Goal: Task Accomplishment & Management: Use online tool/utility

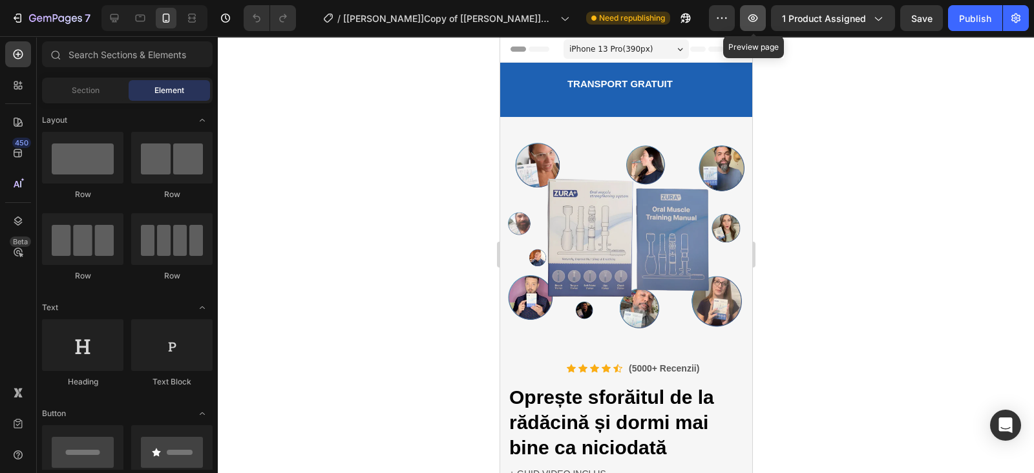
click at [754, 17] on icon "button" at bounding box center [752, 18] width 13 height 13
click at [714, 66] on div "TRANSPORT GRATUIT Button" at bounding box center [620, 81] width 240 height 37
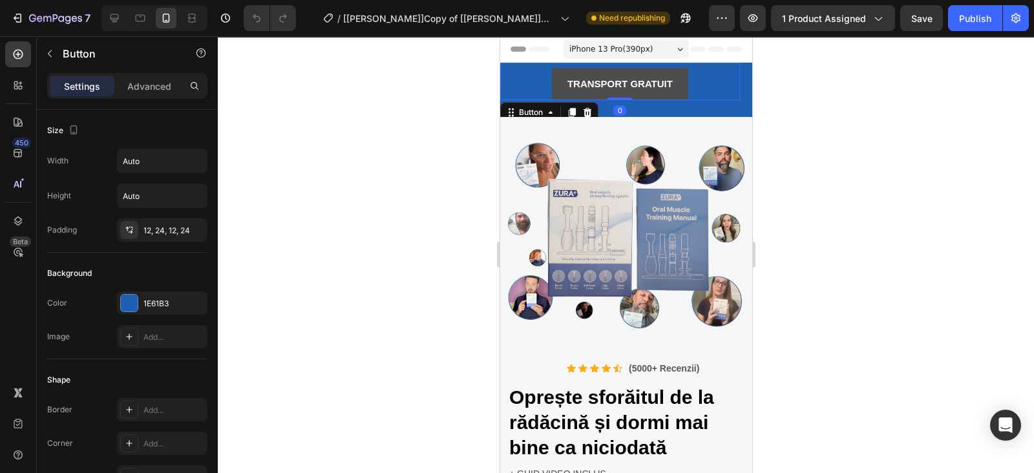
click at [562, 86] on button "TRANSPORT GRATUIT" at bounding box center [619, 84] width 136 height 32
click at [528, 77] on div "TRANSPORT GRATUIT Button 0" at bounding box center [620, 81] width 240 height 37
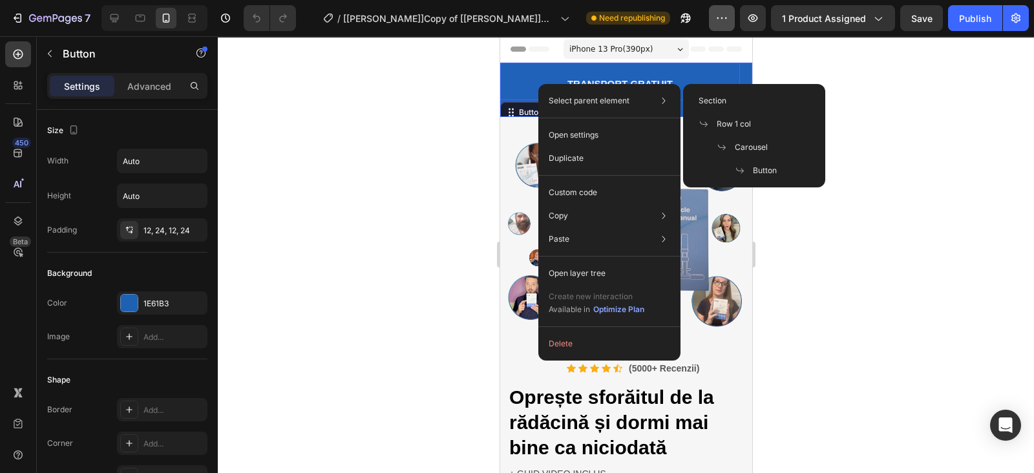
drag, startPoint x: 719, startPoint y: 125, endPoint x: 716, endPoint y: 16, distance: 109.3
click at [720, 125] on span "Row 1 col" at bounding box center [734, 124] width 34 height 12
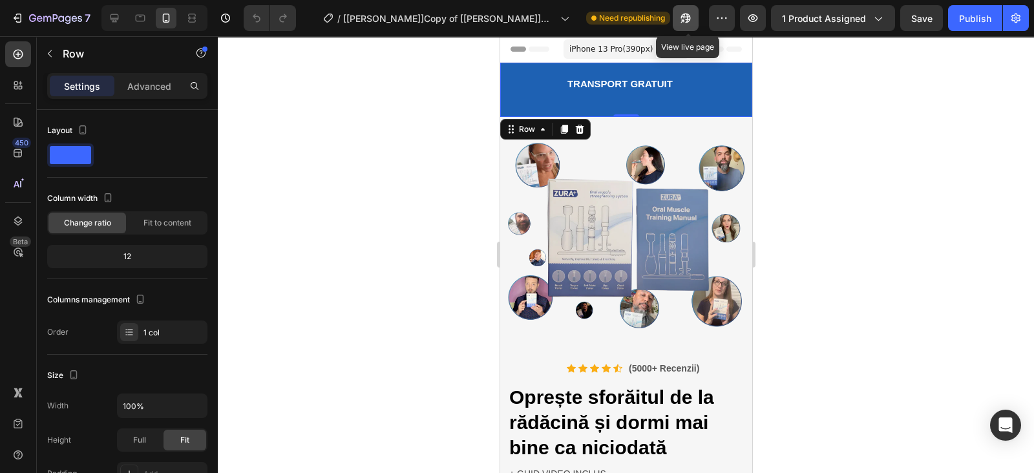
click at [686, 18] on icon "button" at bounding box center [685, 18] width 13 height 13
click at [104, 21] on div at bounding box center [114, 18] width 21 height 21
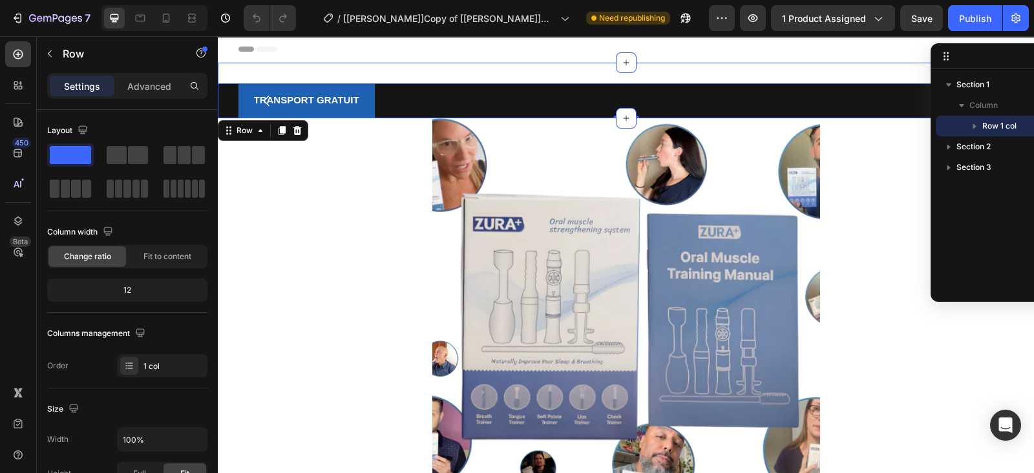
scroll to position [1, 0]
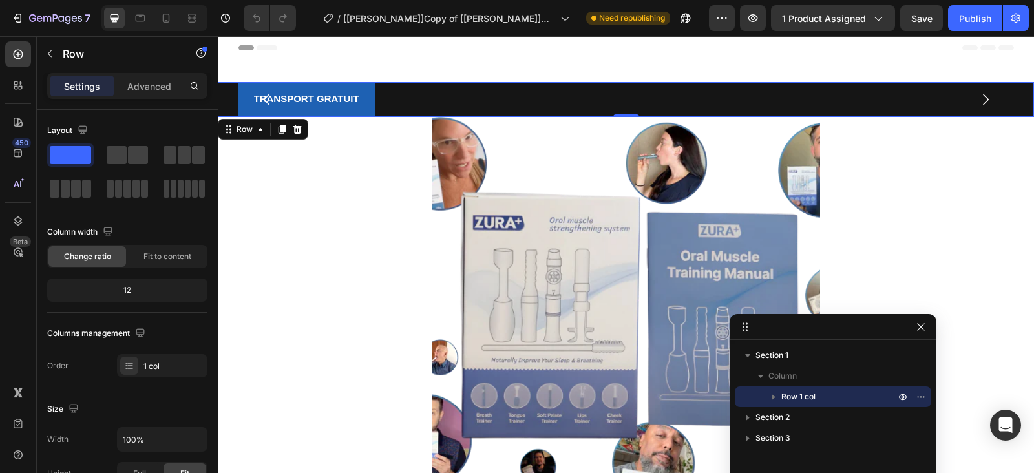
drag, startPoint x: 1011, startPoint y: 59, endPoint x: 928, endPoint y: 302, distance: 257.3
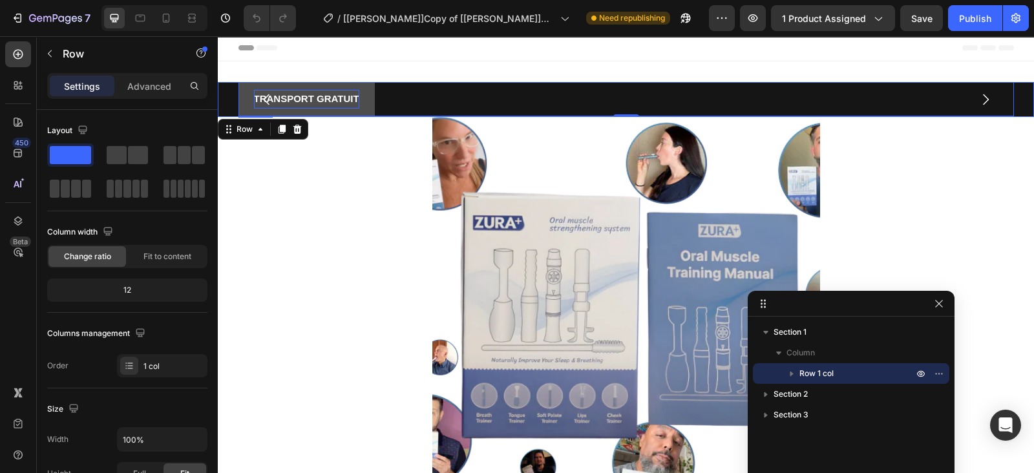
click at [344, 97] on strong "TRANSPORT GRATUIT" at bounding box center [306, 98] width 105 height 11
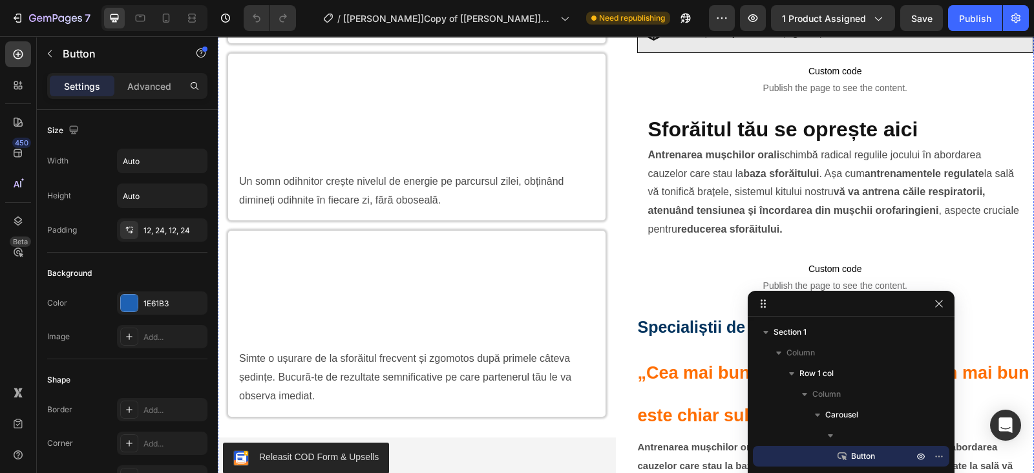
scroll to position [1051, 0]
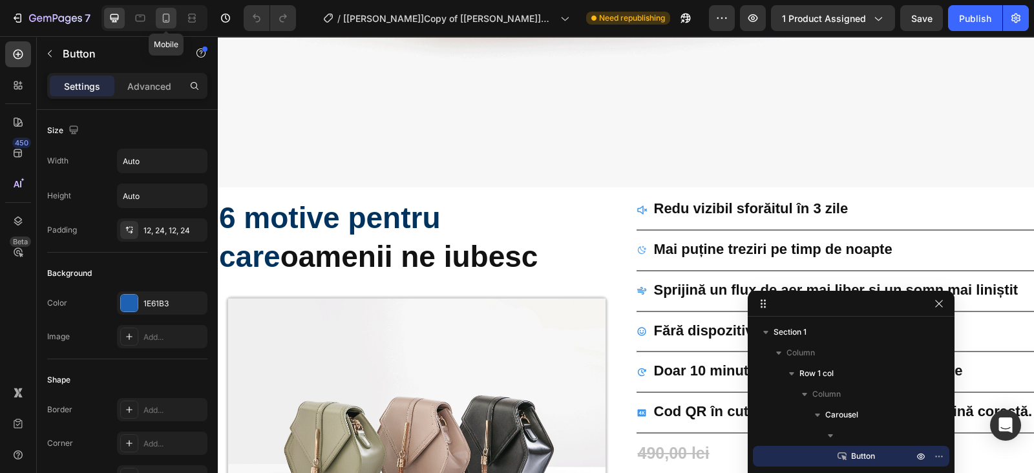
click at [172, 23] on icon at bounding box center [166, 18] width 13 height 13
type input "14"
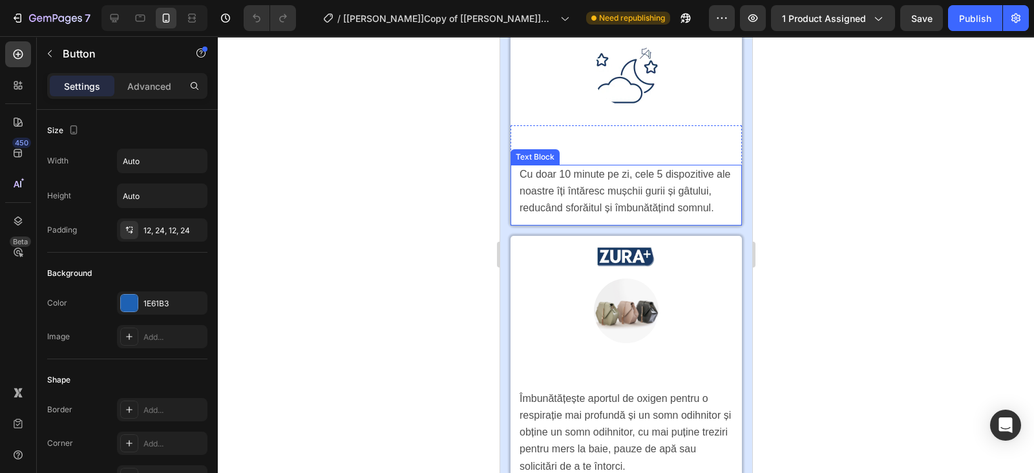
scroll to position [2196, 0]
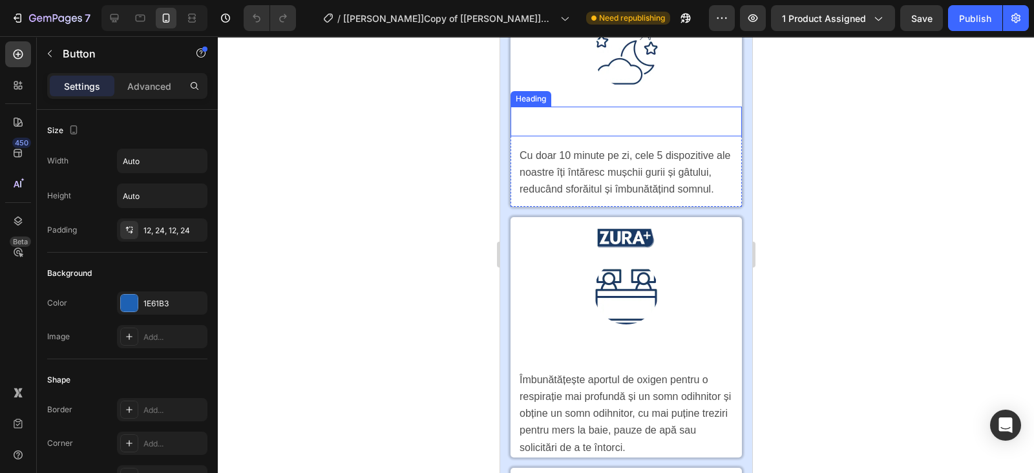
click at [578, 136] on h2 "Noapte liniștită pentru tine și partenerul tău" at bounding box center [626, 122] width 216 height 30
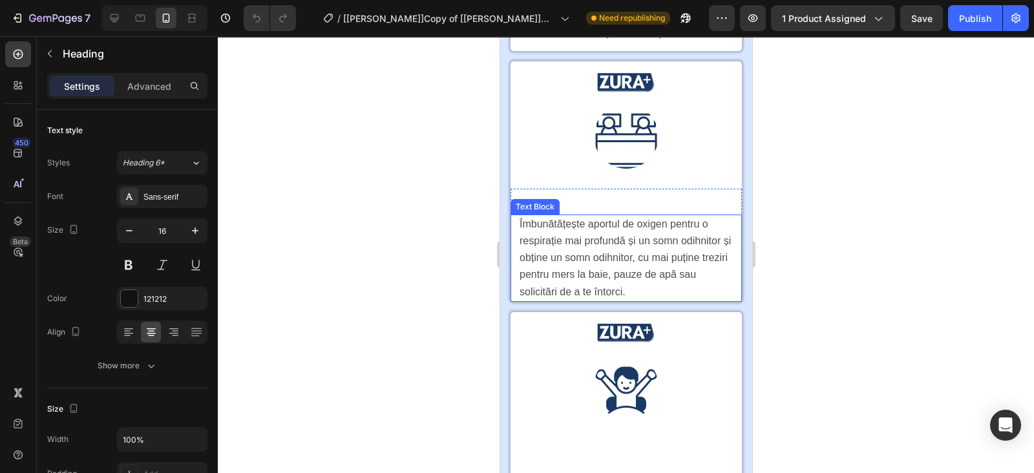
scroll to position [2357, 0]
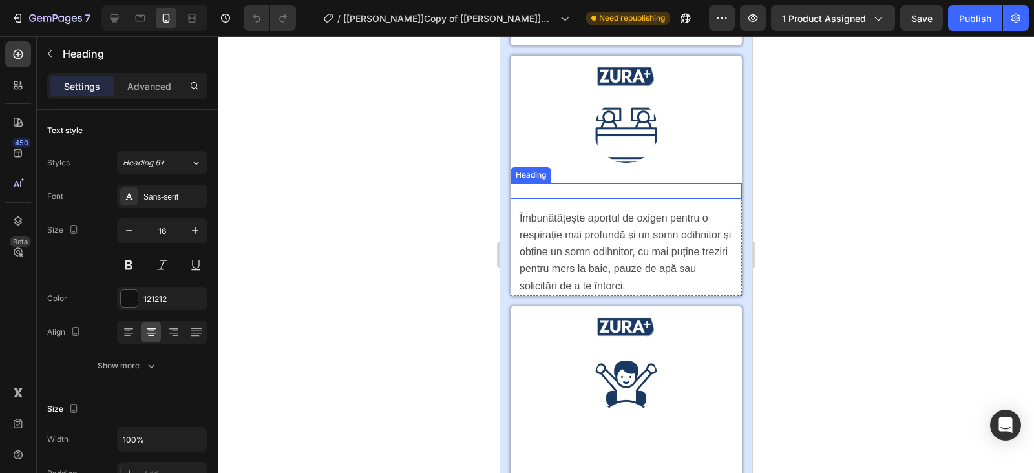
click at [593, 199] on h2 "Dormiți mai mult timp cu mai puține treziri" at bounding box center [626, 191] width 216 height 16
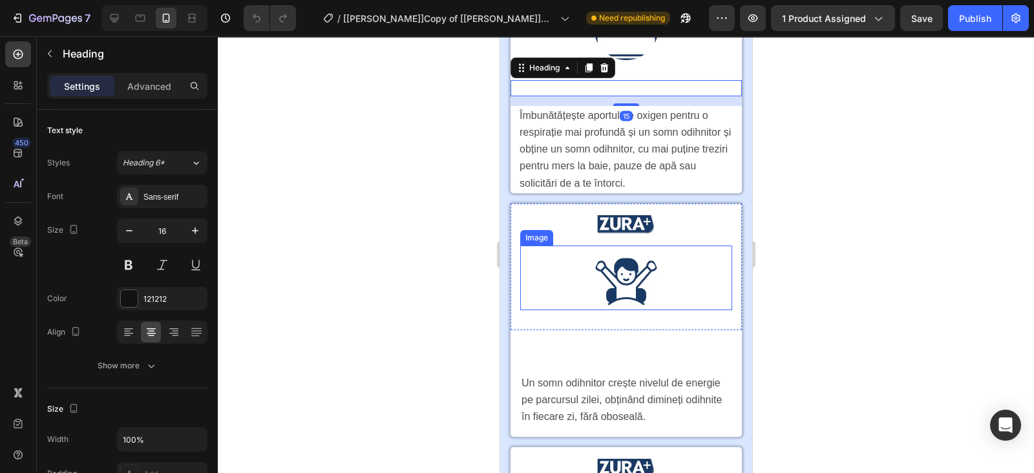
scroll to position [2519, 0]
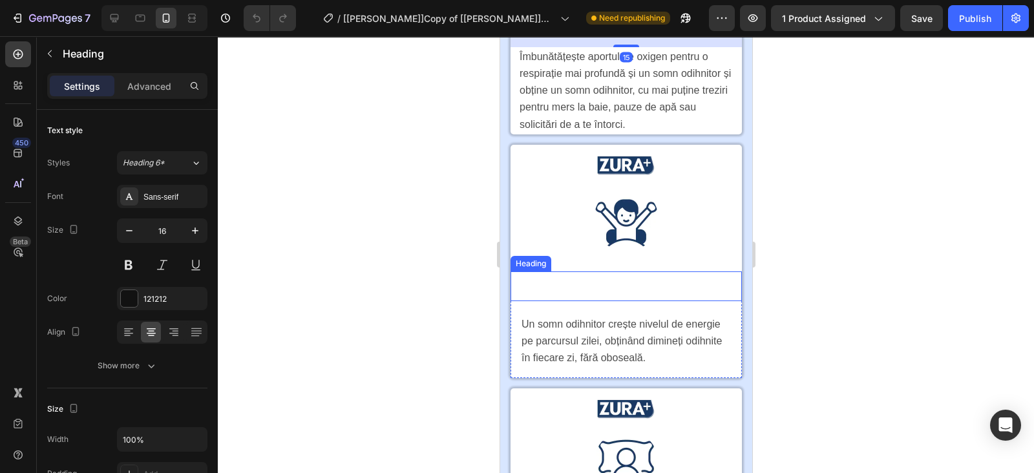
click at [564, 298] on strong "Mai multă energie, simțiți-vă revigorați pe parcursul zilei" at bounding box center [626, 285] width 204 height 25
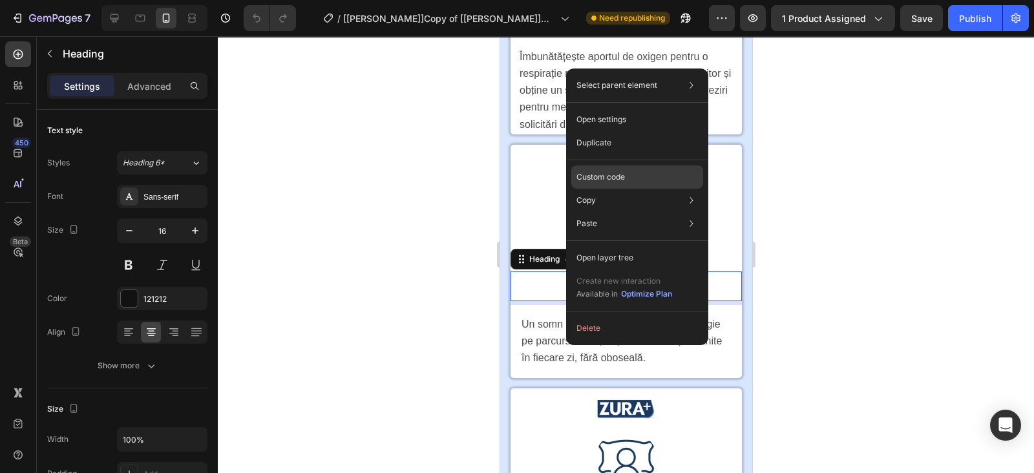
click at [599, 178] on p "Custom code" at bounding box center [600, 177] width 48 height 12
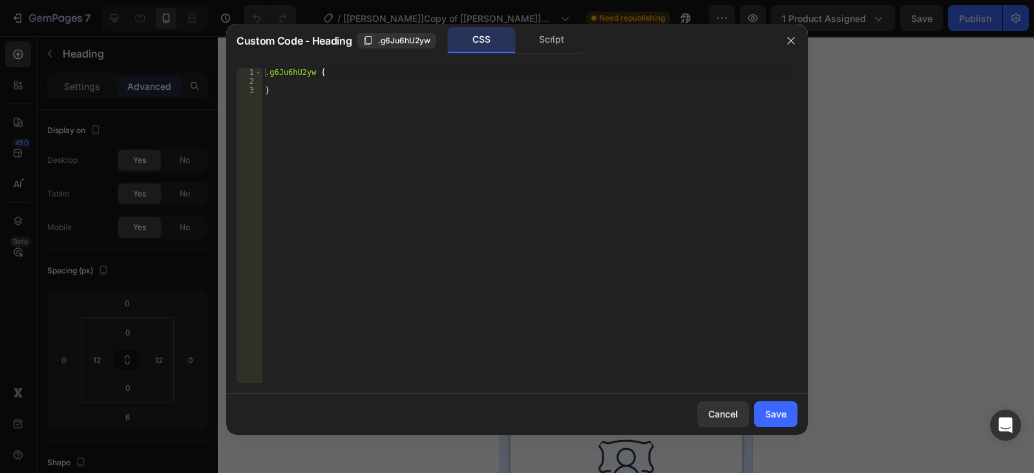
drag, startPoint x: 540, startPoint y: 33, endPoint x: 556, endPoint y: 66, distance: 36.7
click at [542, 34] on div "Script" at bounding box center [552, 40] width 68 height 26
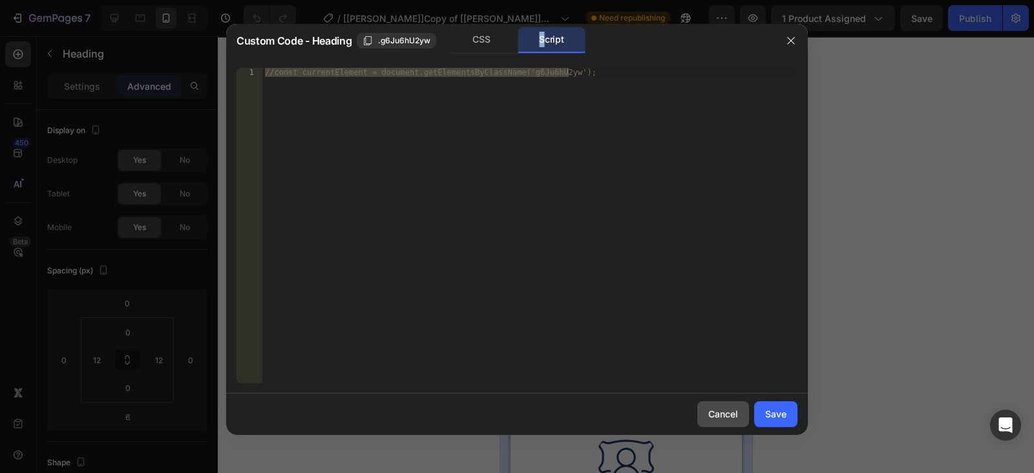
click at [704, 415] on button "Cancel" at bounding box center [723, 414] width 52 height 26
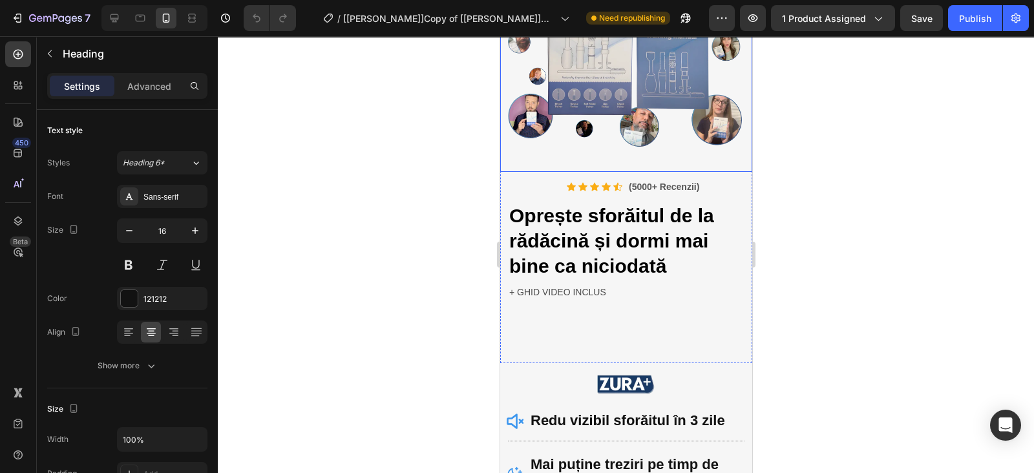
scroll to position [0, 0]
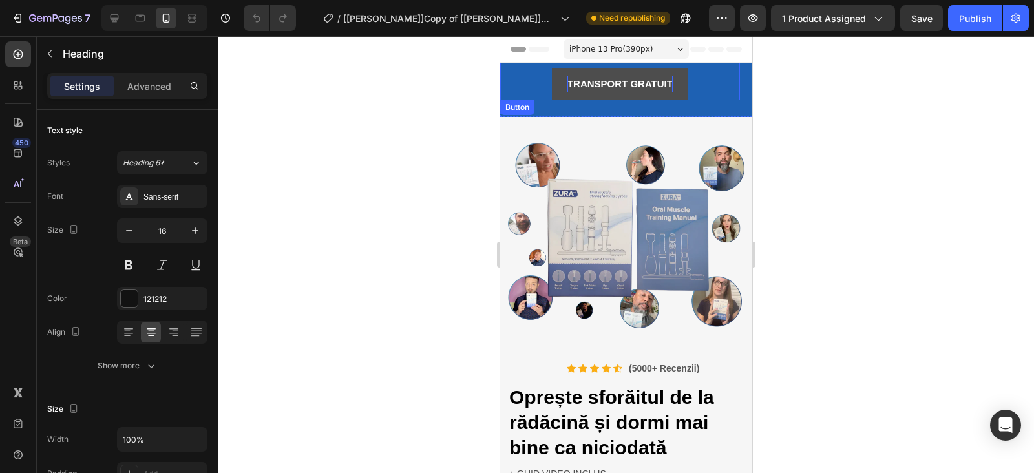
click at [602, 80] on strong "TRANSPORT GRATUIT" at bounding box center [619, 83] width 105 height 11
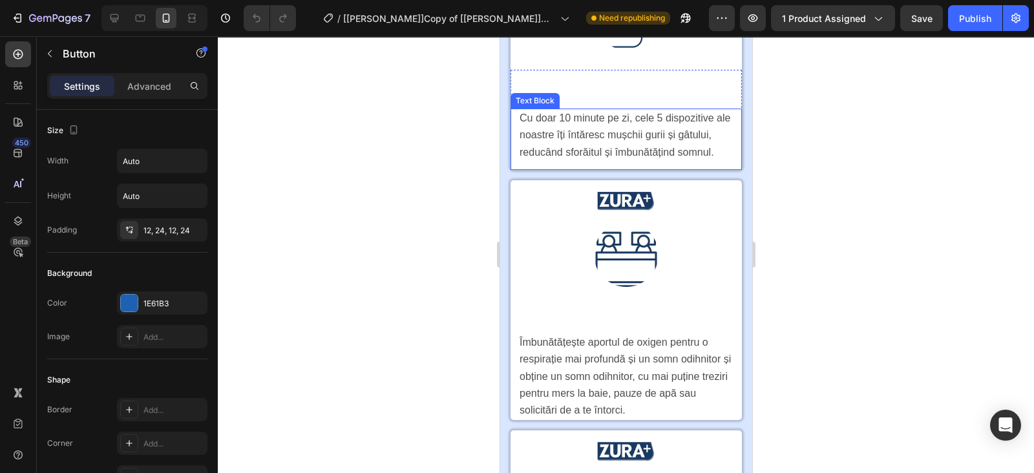
scroll to position [2261, 0]
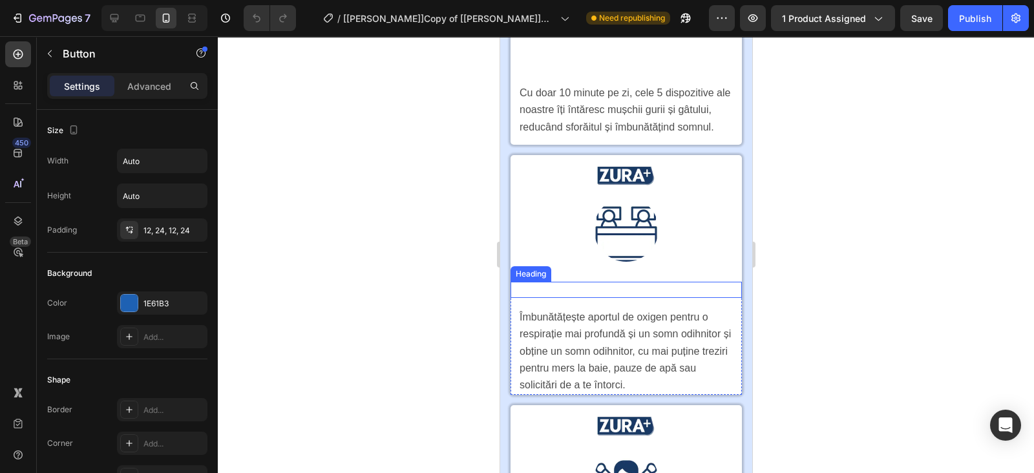
click at [586, 298] on h2 "Dormiți mai mult timp cu mai puține treziri" at bounding box center [626, 290] width 216 height 16
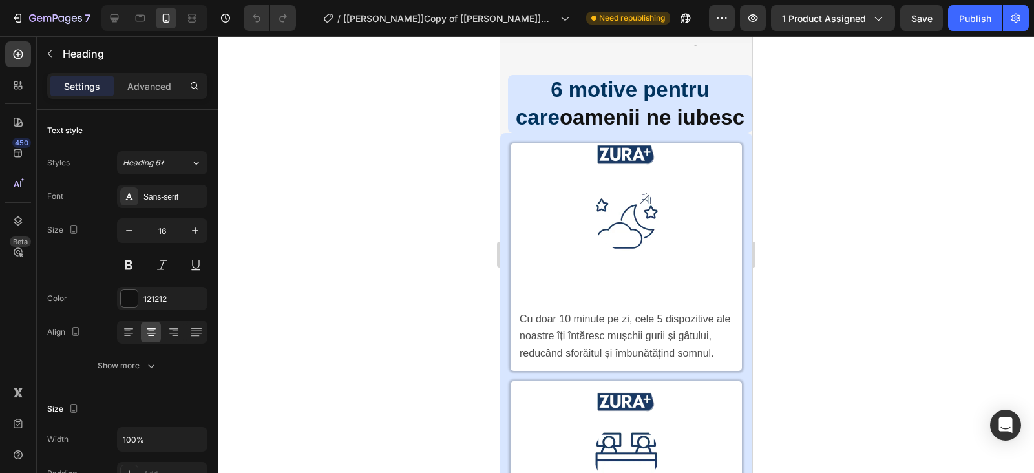
scroll to position [2100, 0]
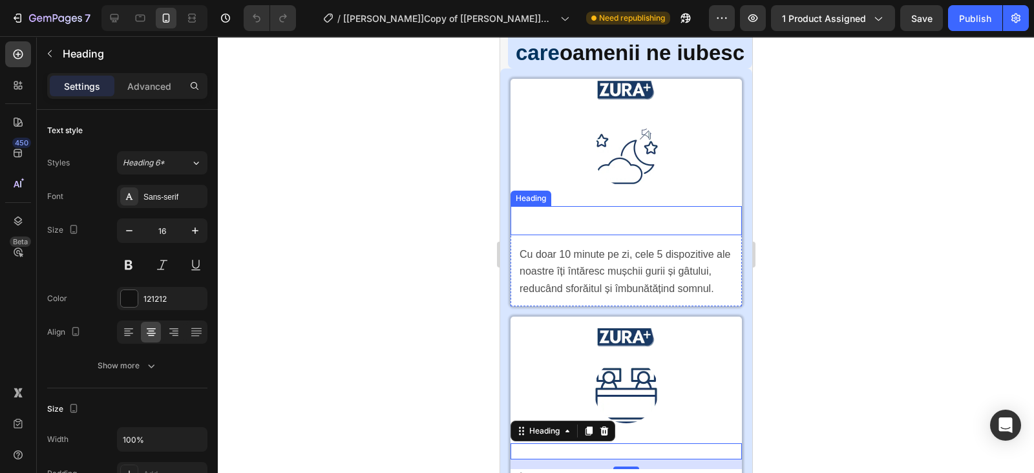
click at [618, 233] on span "Noapte liniștită pentru tine și partenerul tău" at bounding box center [625, 220] width 195 height 25
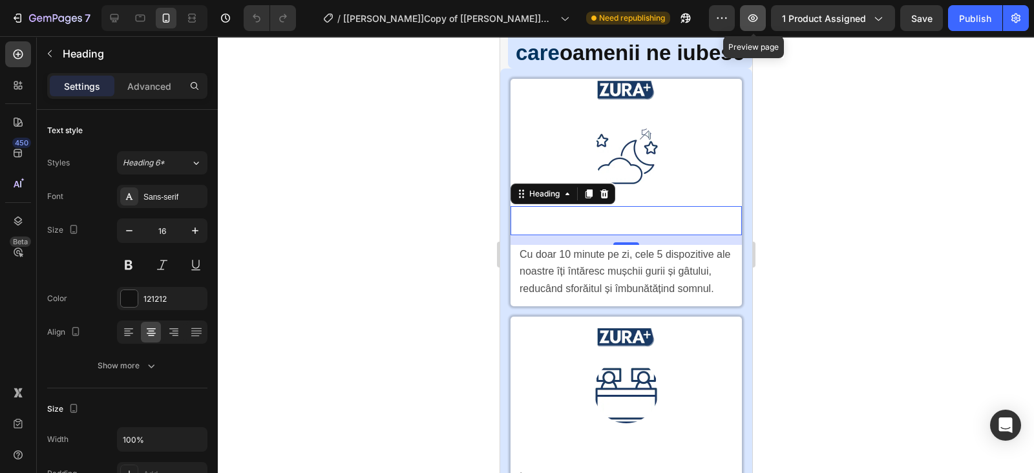
click at [752, 25] on button "button" at bounding box center [753, 18] width 26 height 26
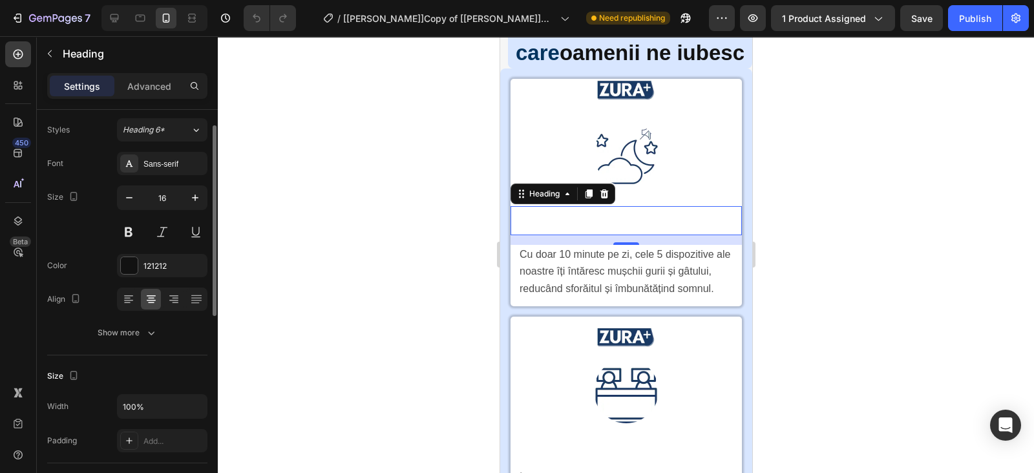
scroll to position [0, 0]
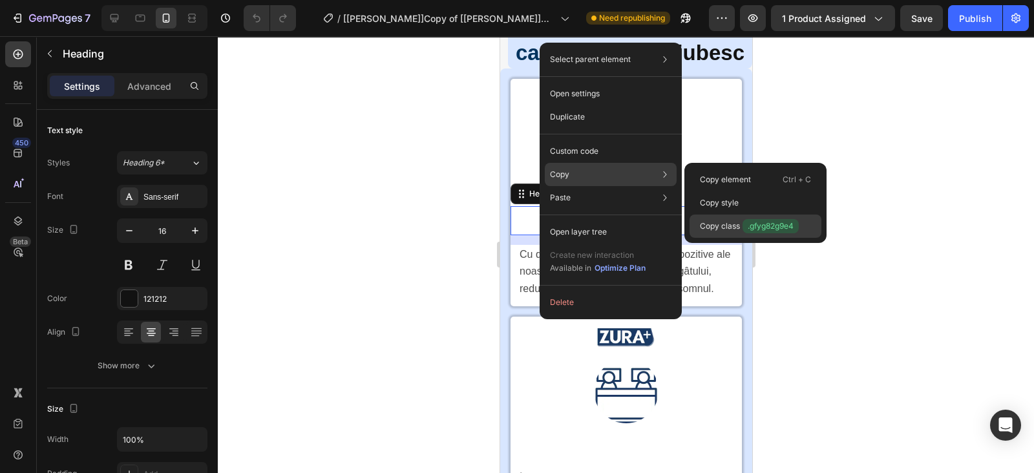
drag, startPoint x: 746, startPoint y: 227, endPoint x: 249, endPoint y: 193, distance: 498.1
click at [746, 227] on span ".gfyg82g9e4" at bounding box center [771, 226] width 56 height 14
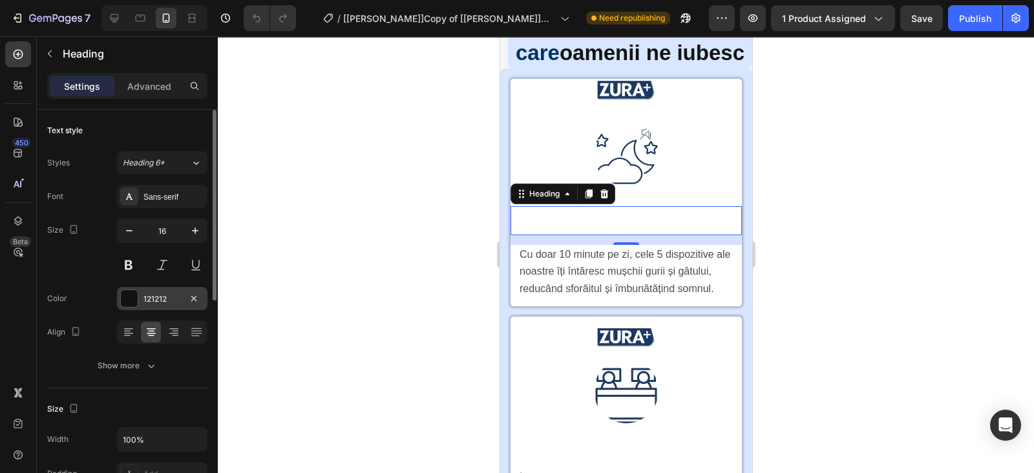
click at [129, 296] on div at bounding box center [129, 298] width 17 height 17
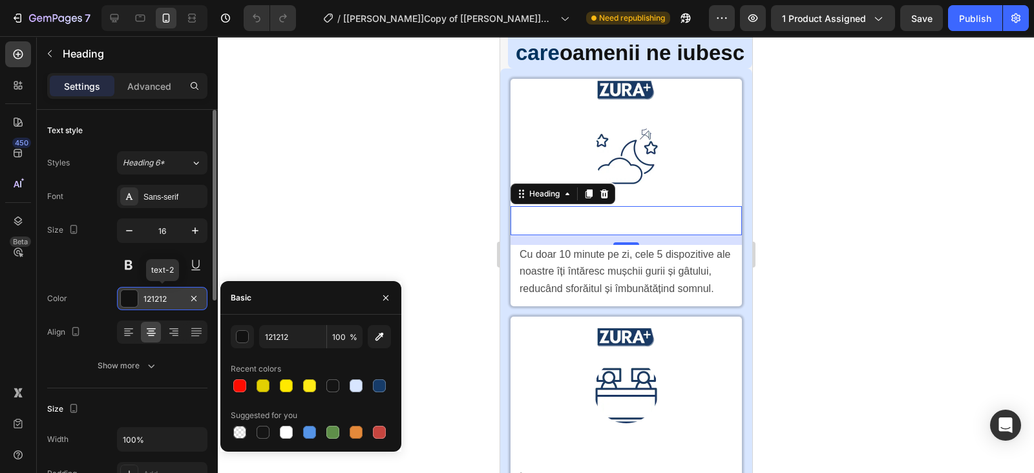
click at [129, 296] on div at bounding box center [129, 298] width 17 height 17
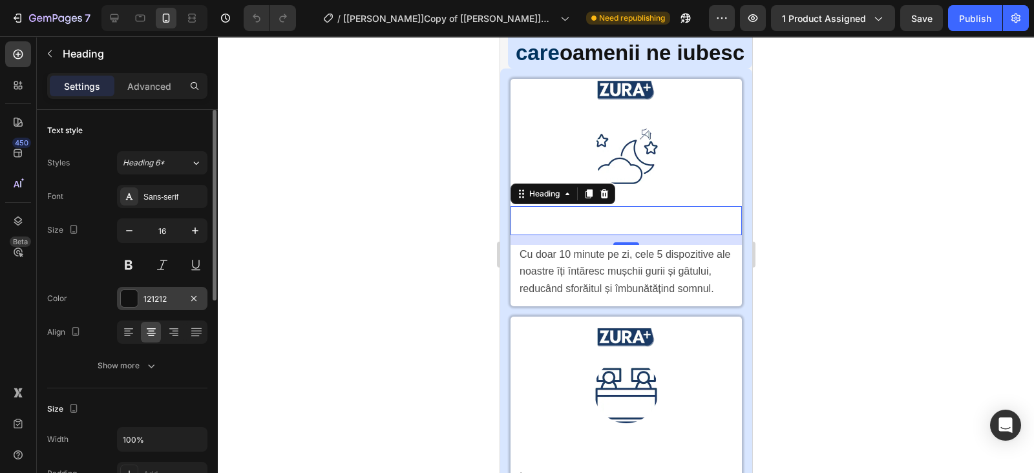
click at [121, 299] on div at bounding box center [129, 298] width 17 height 17
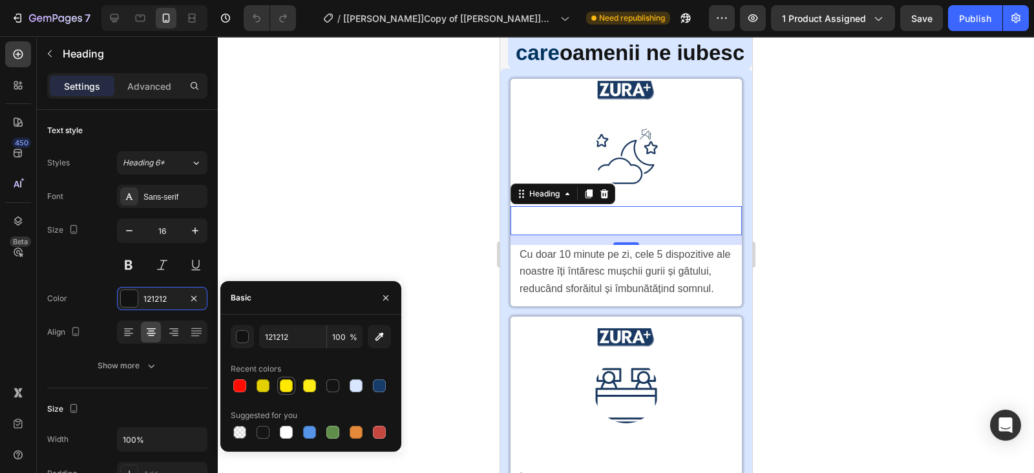
click at [284, 389] on div at bounding box center [286, 385] width 13 height 13
type input "121212"
click at [147, 83] on p "Advanced" at bounding box center [149, 86] width 44 height 14
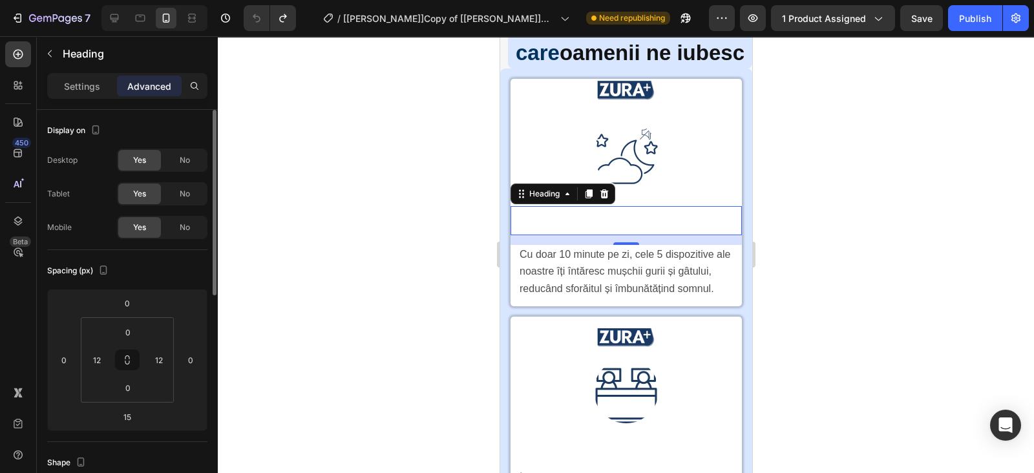
scroll to position [461, 0]
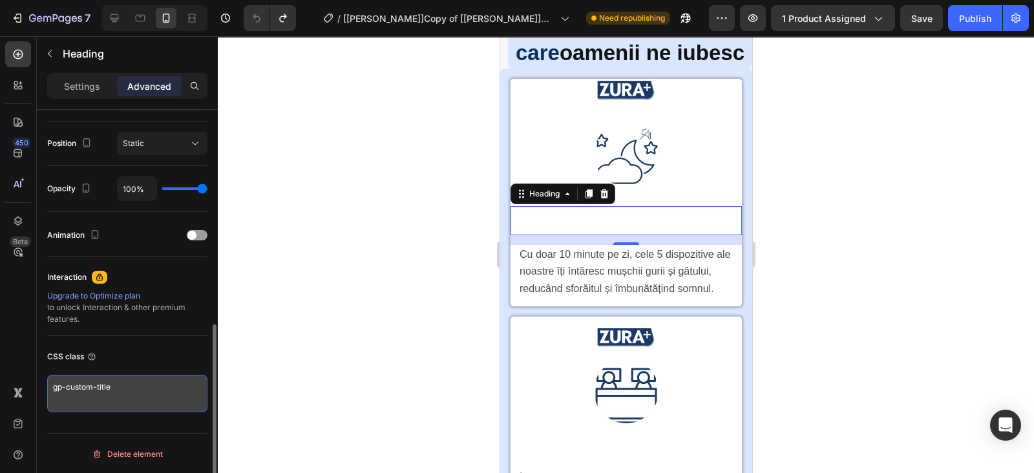
click at [127, 387] on textarea "gp-custom-title" at bounding box center [127, 393] width 160 height 37
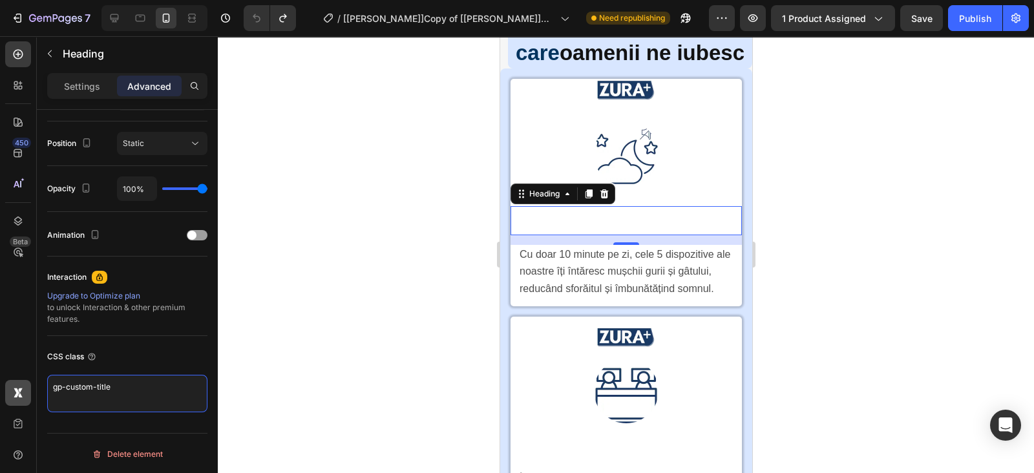
drag, startPoint x: 127, startPoint y: 387, endPoint x: 25, endPoint y: 384, distance: 101.5
click at [25, 384] on div "450 Beta Sections(18) Elements(84) Section Element Hero Section Product Detail …" at bounding box center [109, 254] width 218 height 437
type textarea "gp-custom-title"
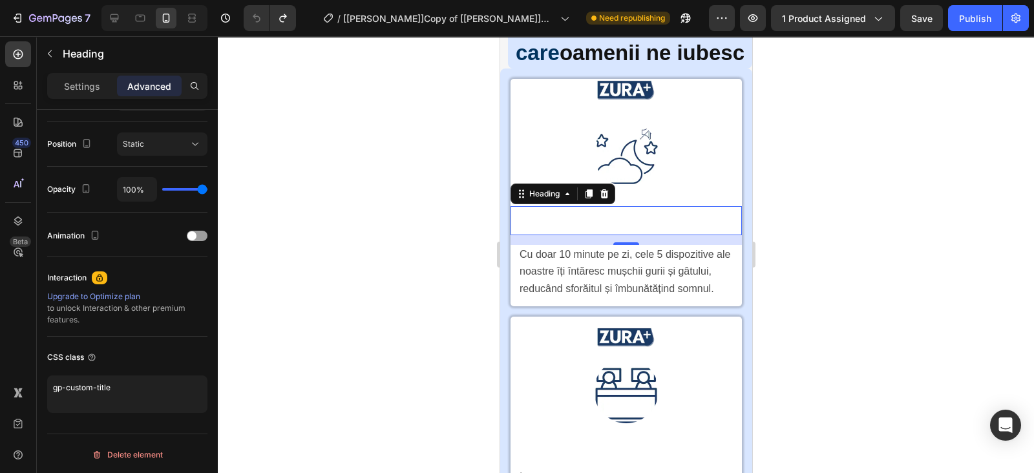
click at [574, 236] on h2 "Noapte liniștită pentru tine și partenerul tău" at bounding box center [626, 221] width 216 height 30
click at [595, 233] on span "Noapte liniștită pentru tine și partenerul tău" at bounding box center [625, 220] width 195 height 25
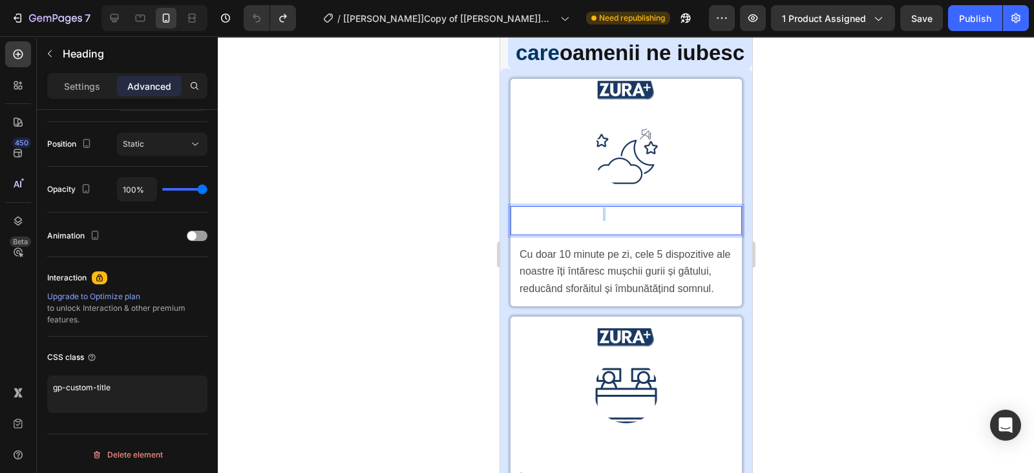
click at [596, 235] on p "Noapte liniștită pentru tine și partenerul tău" at bounding box center [625, 220] width 213 height 27
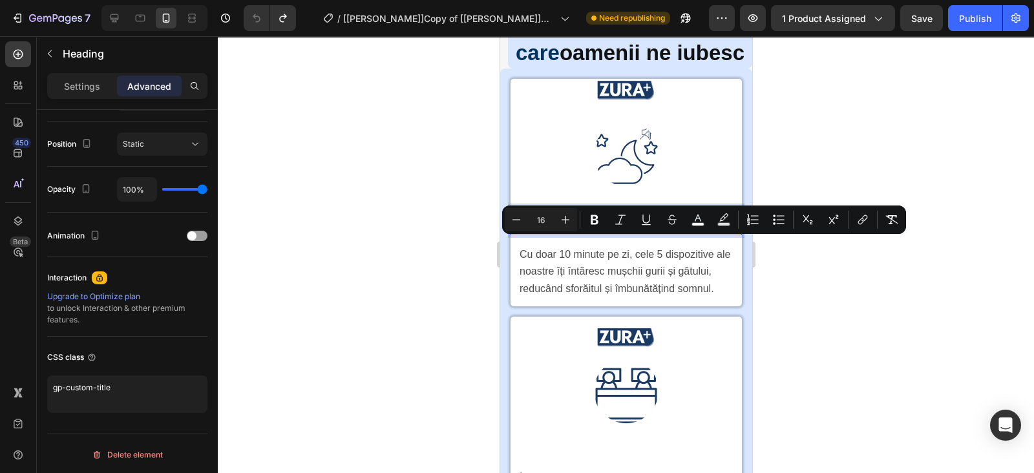
click at [607, 235] on p "Noapte liniștită pentru tine și partenerul tău" at bounding box center [625, 220] width 213 height 27
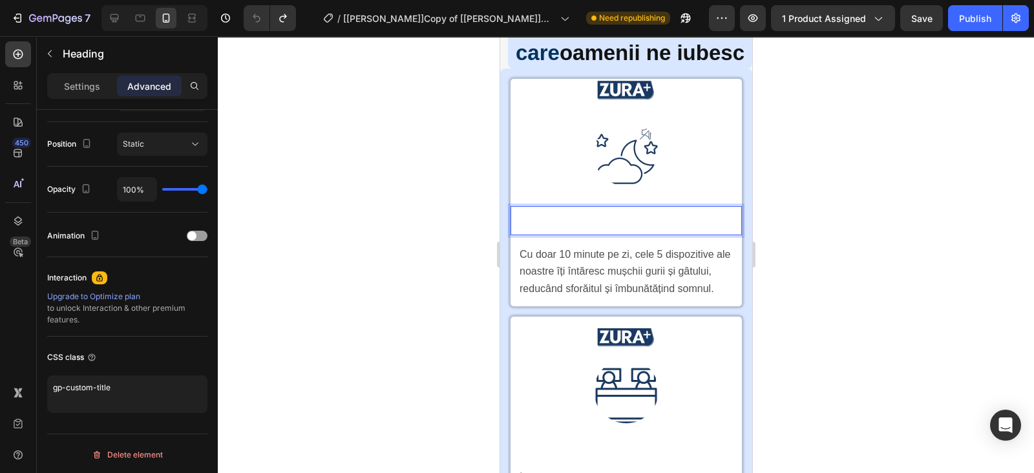
click at [606, 235] on p "Noapte liniștită pentru tine și partenerul tău" at bounding box center [625, 220] width 213 height 27
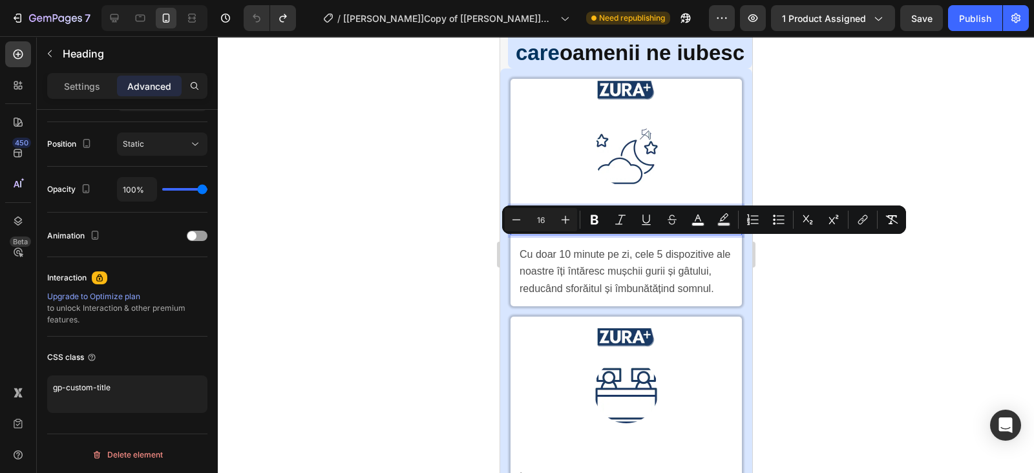
click at [604, 233] on span "Noapte liniștită pentru tine și partenerul tău" at bounding box center [625, 220] width 195 height 25
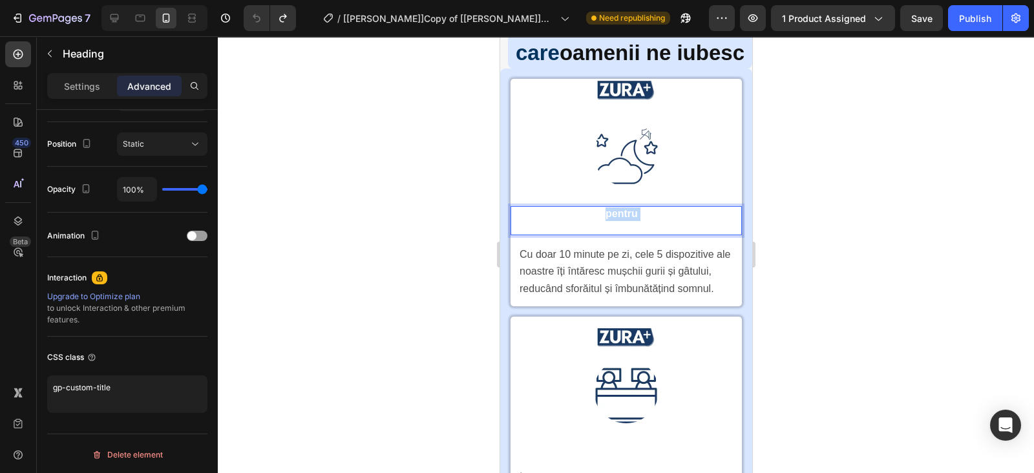
click at [604, 233] on span "Noapte liniștită pentru tine și partenerul tău" at bounding box center [625, 220] width 195 height 25
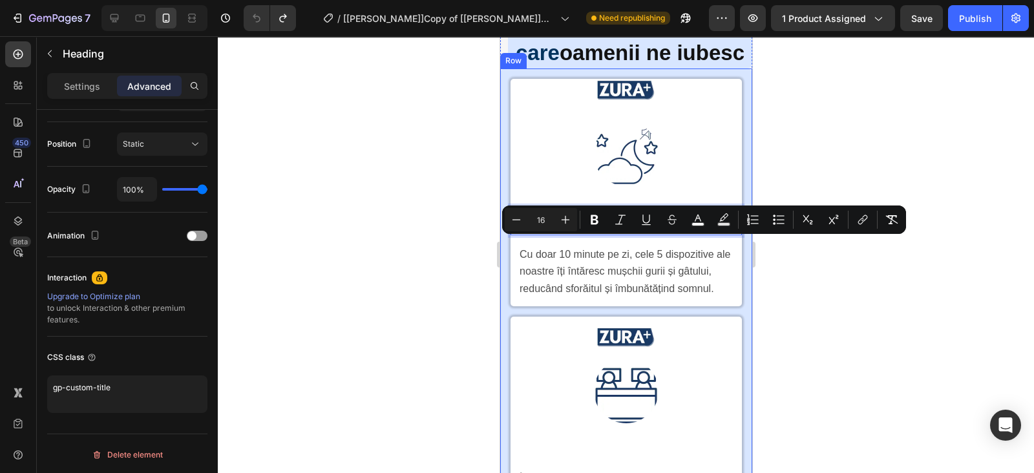
click at [434, 273] on div at bounding box center [626, 254] width 816 height 437
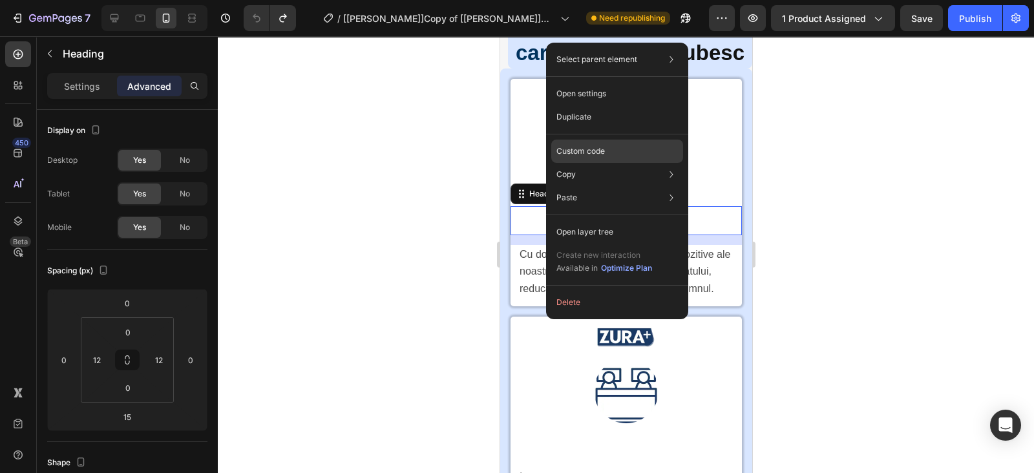
click at [591, 155] on p "Custom code" at bounding box center [580, 151] width 48 height 12
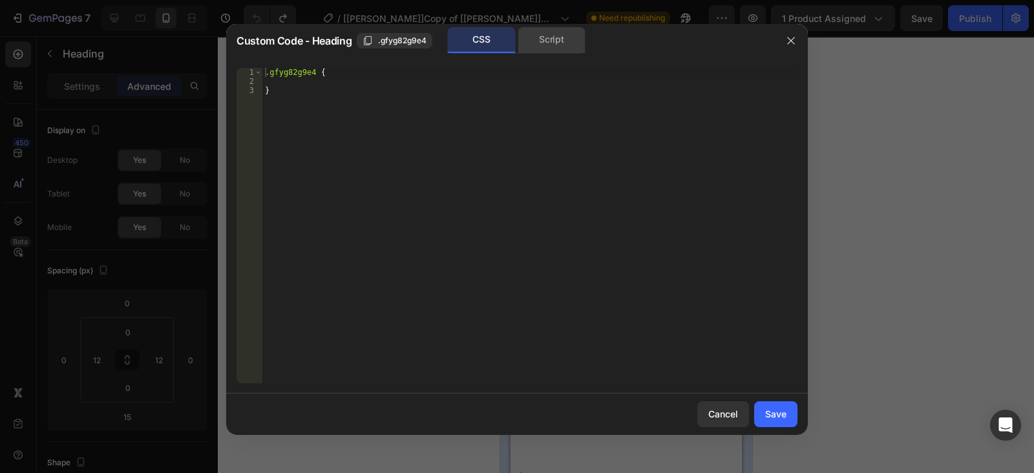
click at [536, 37] on div "Script" at bounding box center [552, 40] width 68 height 26
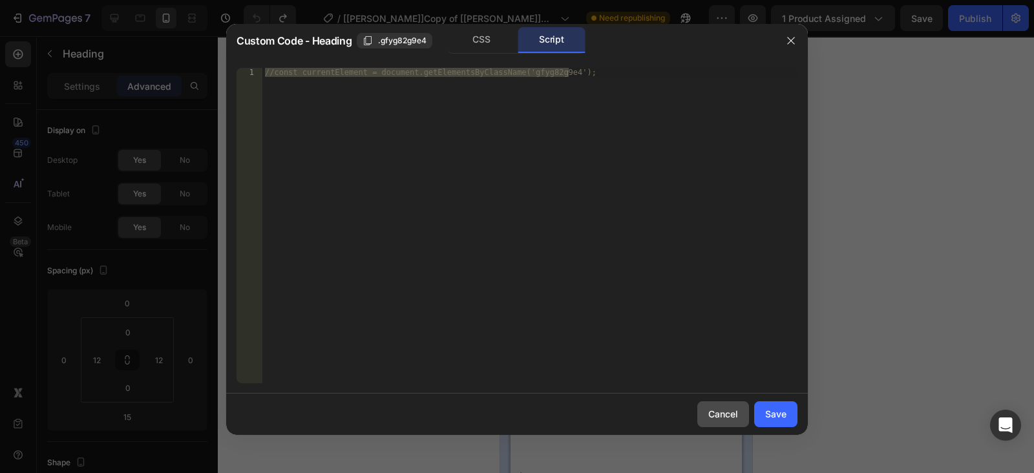
click at [724, 418] on div "Cancel" at bounding box center [723, 414] width 30 height 14
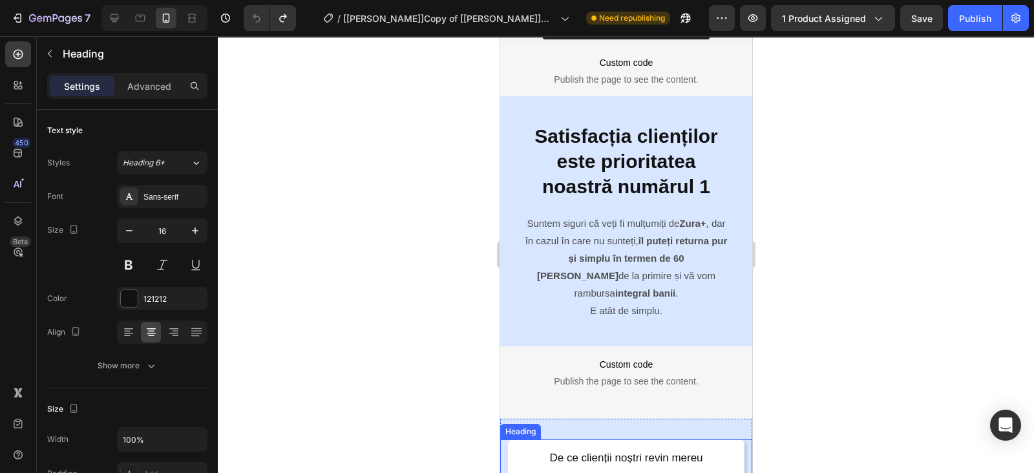
scroll to position [3393, 0]
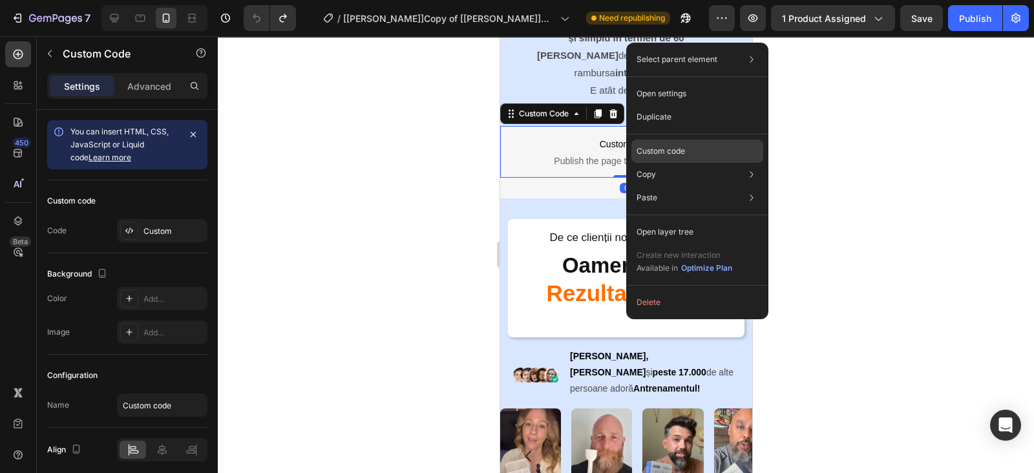
click at [684, 186] on div "Custom code" at bounding box center [697, 197] width 132 height 23
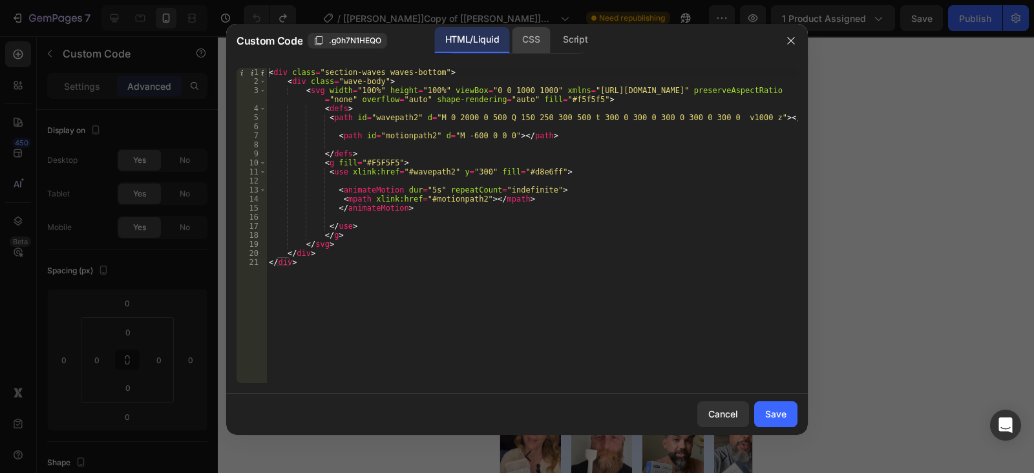
click at [553, 30] on div "CSS" at bounding box center [575, 40] width 45 height 26
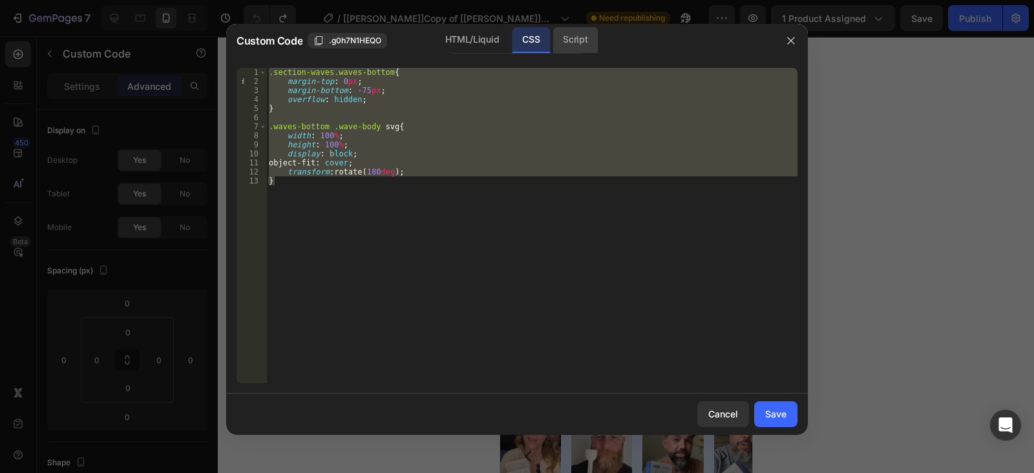
click at [584, 34] on div "Script" at bounding box center [575, 40] width 45 height 26
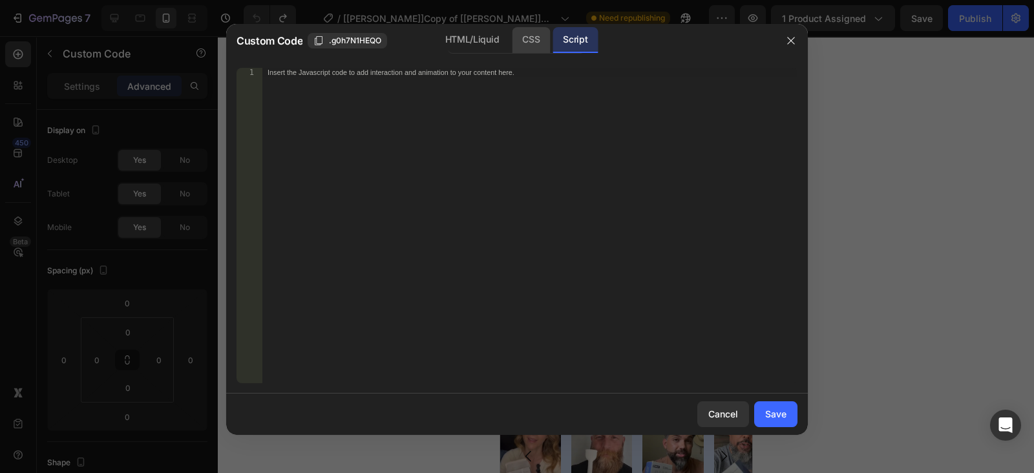
click at [530, 37] on div "CSS" at bounding box center [531, 40] width 38 height 26
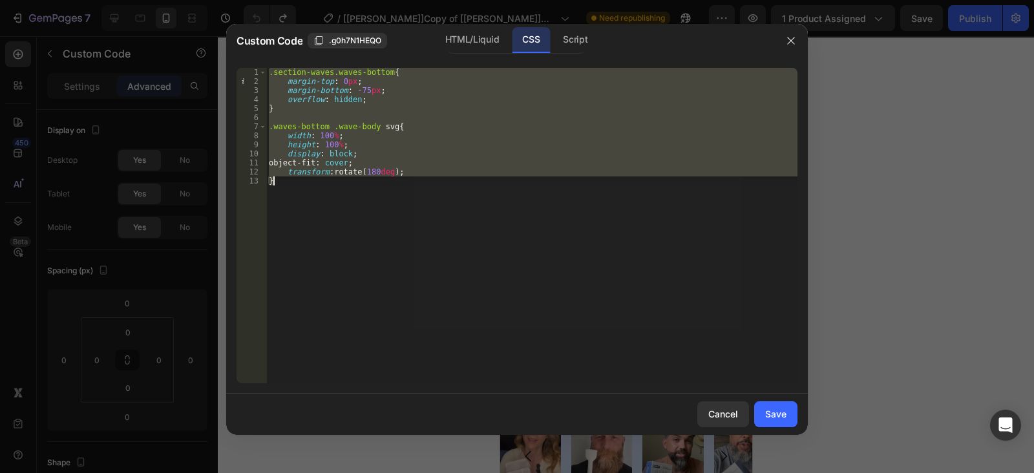
click at [501, 138] on div ".section-waves.waves-bottom { margin-top : 0 px ; margin-bottom : -75 px ; over…" at bounding box center [531, 225] width 531 height 315
type textarea "width: 100%;"
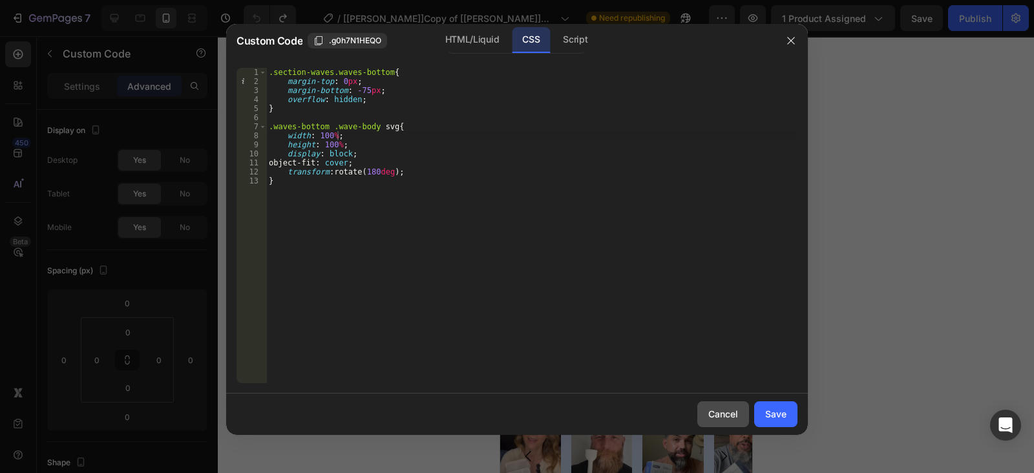
drag, startPoint x: 719, startPoint y: 413, endPoint x: 219, endPoint y: 375, distance: 500.9
click at [719, 413] on div "Cancel" at bounding box center [723, 414] width 30 height 14
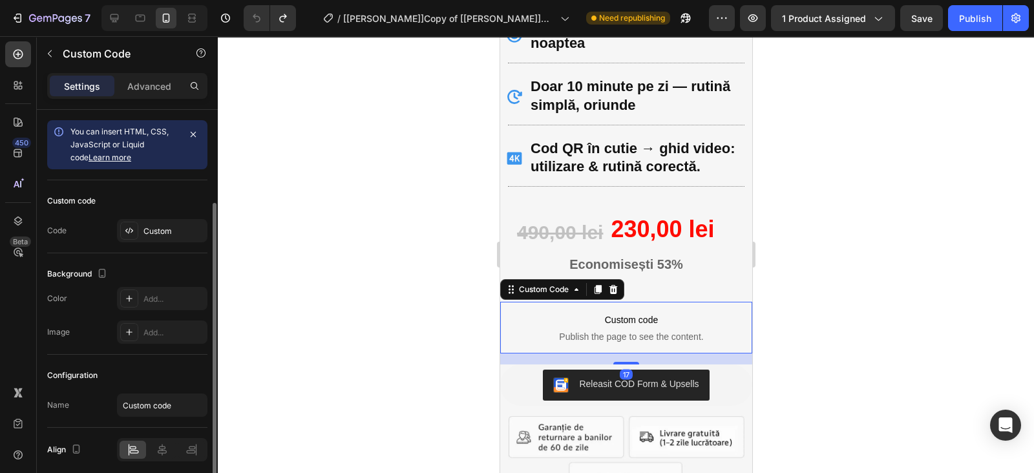
scroll to position [49, 0]
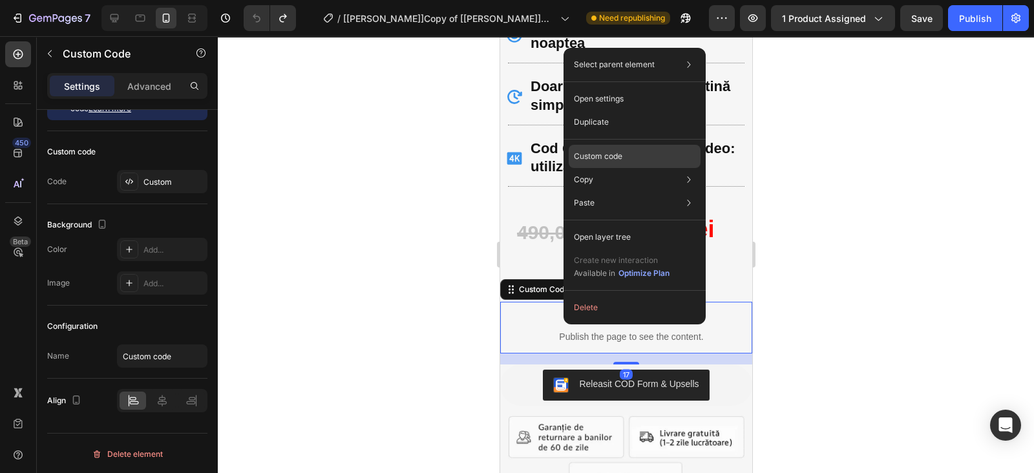
click at [635, 191] on div "Custom code" at bounding box center [635, 202] width 132 height 23
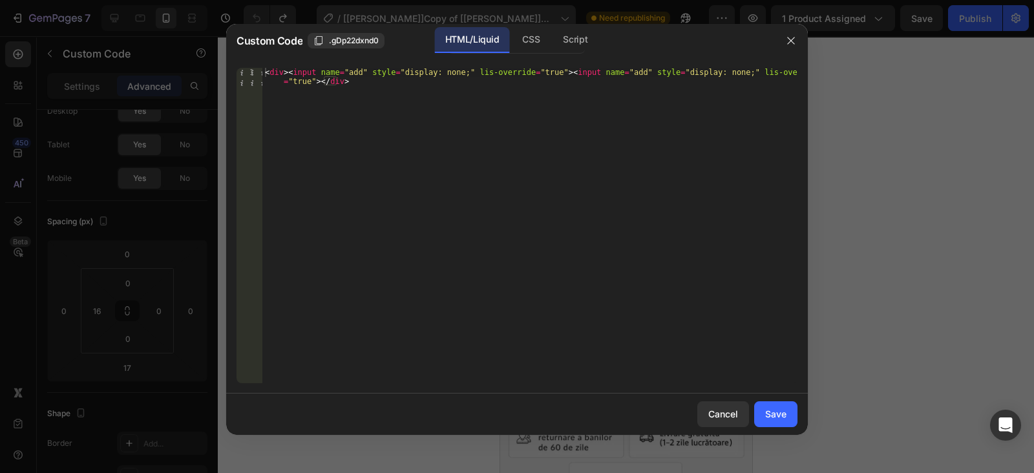
drag, startPoint x: 541, startPoint y: 17, endPoint x: 538, endPoint y: 26, distance: 9.4
click at [540, 19] on div at bounding box center [517, 236] width 1034 height 473
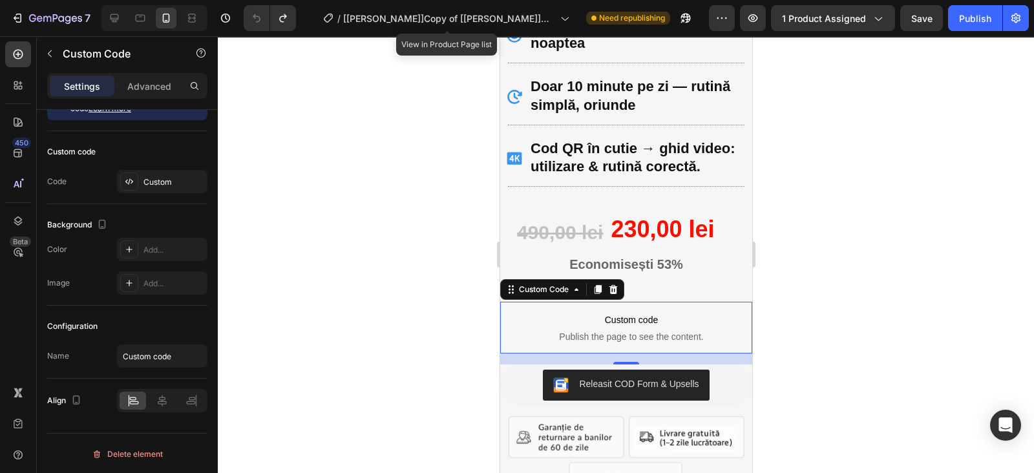
click at [536, 32] on div "/ [[PERSON_NAME]]Copy of [[PERSON_NAME]]Copy of Somn Tăcut — Antrenament zilnic…" at bounding box center [446, 18] width 259 height 31
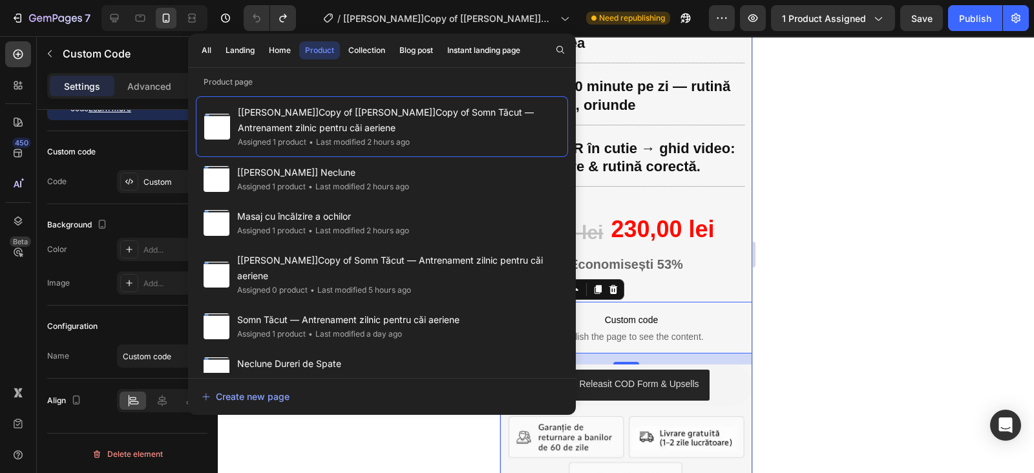
drag, startPoint x: 597, startPoint y: 213, endPoint x: 618, endPoint y: 311, distance: 100.5
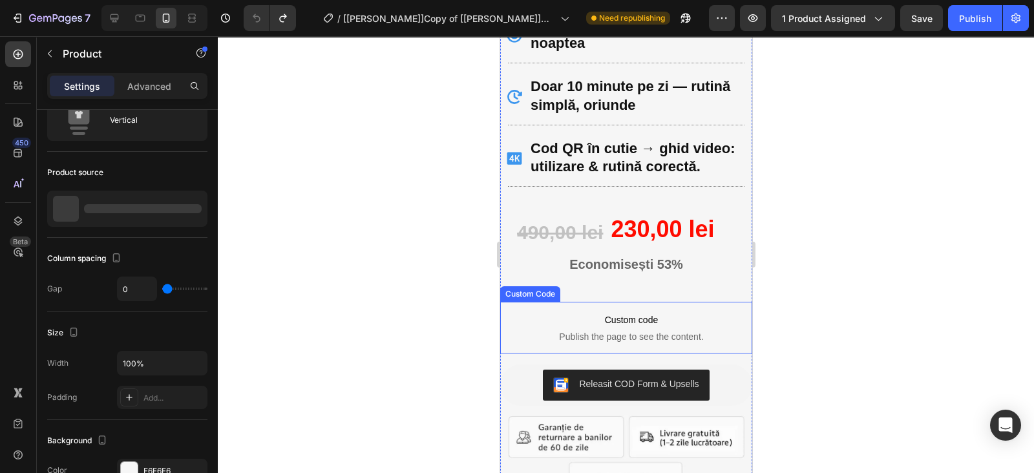
click at [623, 321] on span "Custom code" at bounding box center [631, 320] width 242 height 16
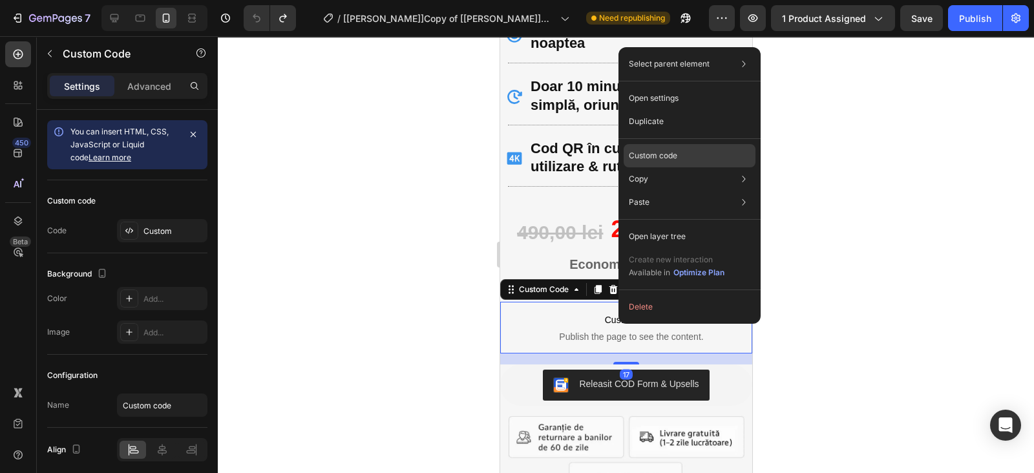
click at [666, 155] on p "Custom code" at bounding box center [653, 156] width 48 height 12
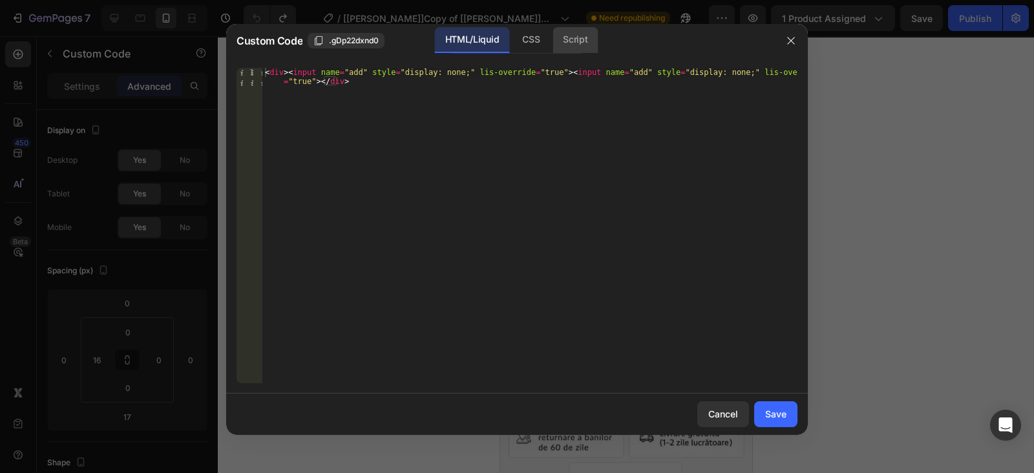
drag, startPoint x: 534, startPoint y: 34, endPoint x: 580, endPoint y: 52, distance: 49.3
click at [553, 37] on div "CSS" at bounding box center [575, 40] width 45 height 26
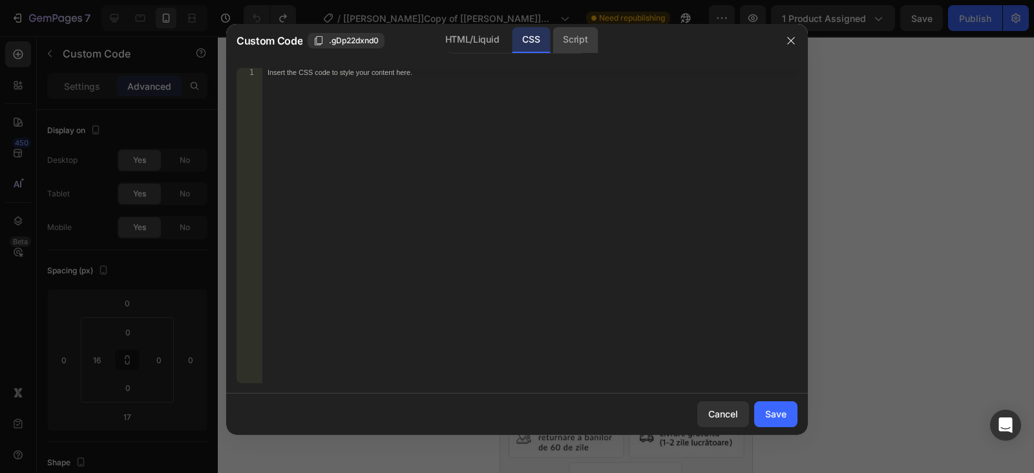
click at [589, 45] on div "Script" at bounding box center [575, 40] width 45 height 26
click at [721, 421] on button "Cancel" at bounding box center [723, 414] width 52 height 26
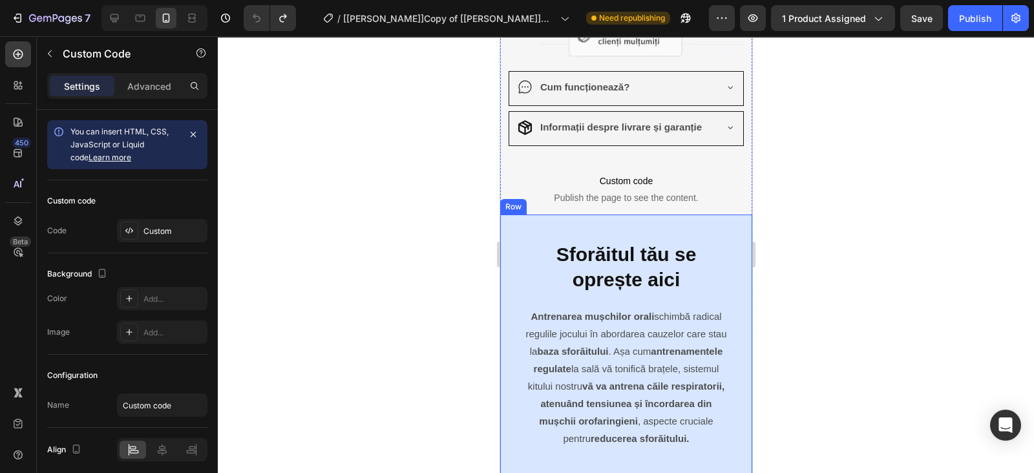
scroll to position [1292, 0]
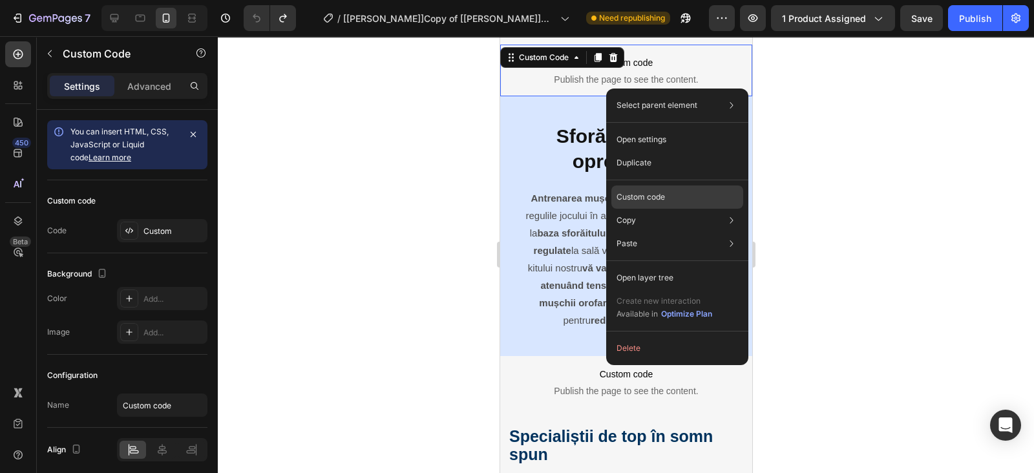
click at [657, 232] on div "Custom code" at bounding box center [677, 243] width 132 height 23
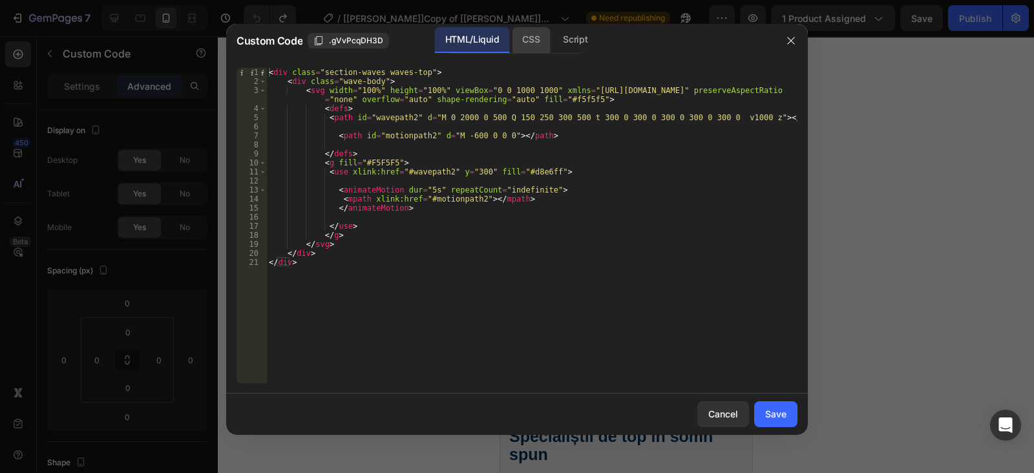
drag, startPoint x: 528, startPoint y: 32, endPoint x: 544, endPoint y: 36, distance: 16.8
click at [553, 30] on div "CSS" at bounding box center [575, 40] width 45 height 26
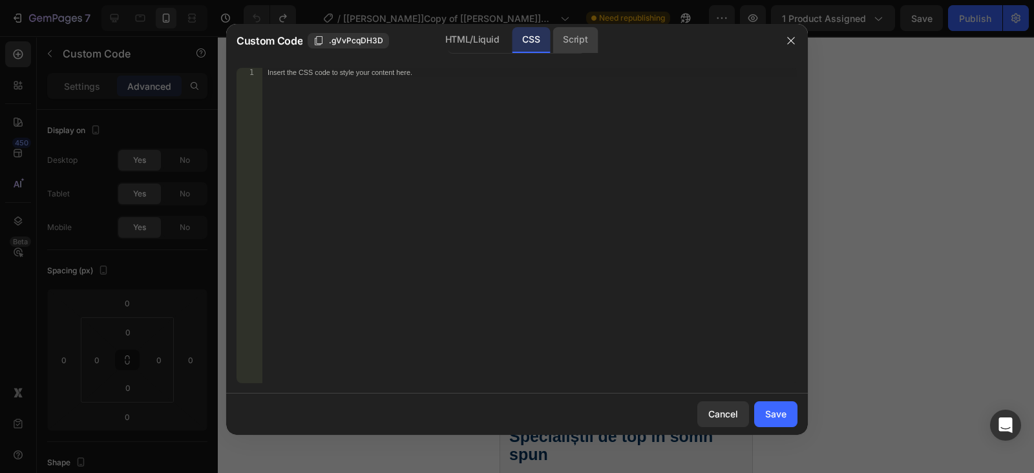
click at [580, 34] on div "Script" at bounding box center [575, 40] width 45 height 26
drag, startPoint x: 721, startPoint y: 414, endPoint x: 136, endPoint y: 315, distance: 593.1
click at [721, 414] on div "Cancel" at bounding box center [723, 414] width 30 height 14
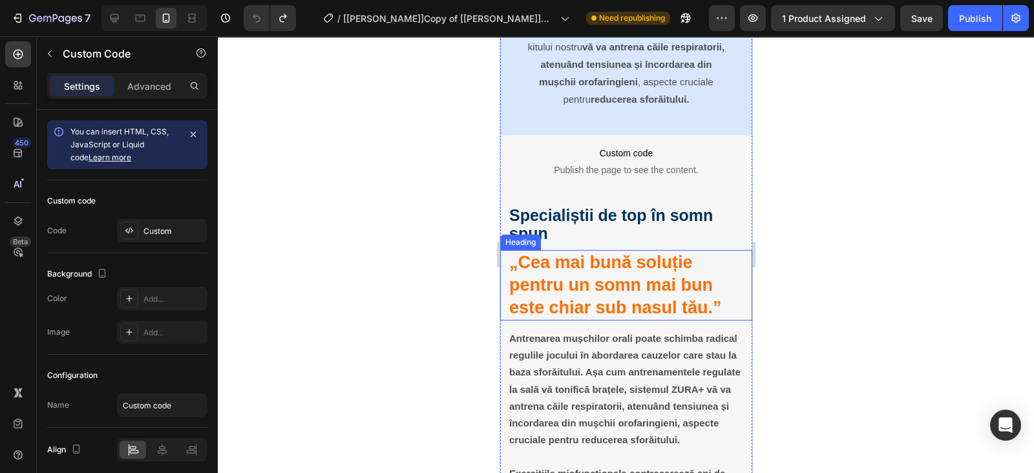
scroll to position [1535, 0]
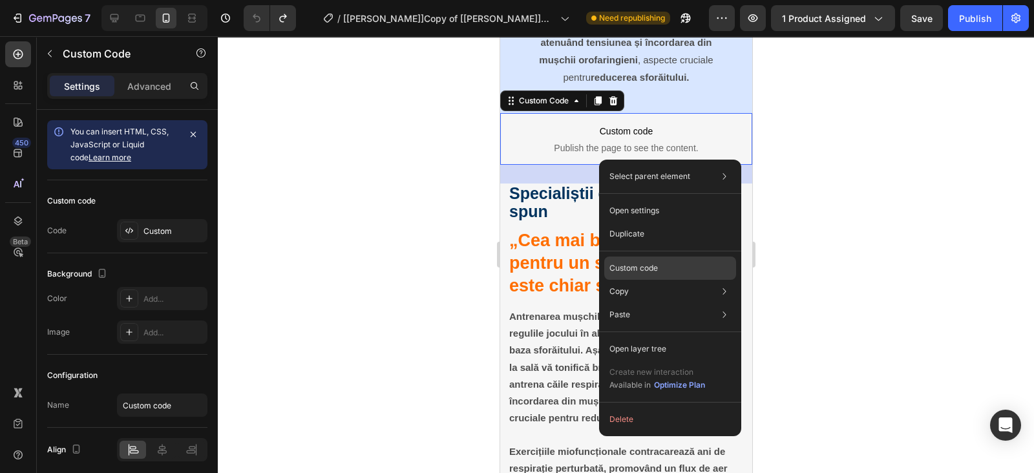
click at [642, 268] on p "Custom code" at bounding box center [633, 268] width 48 height 12
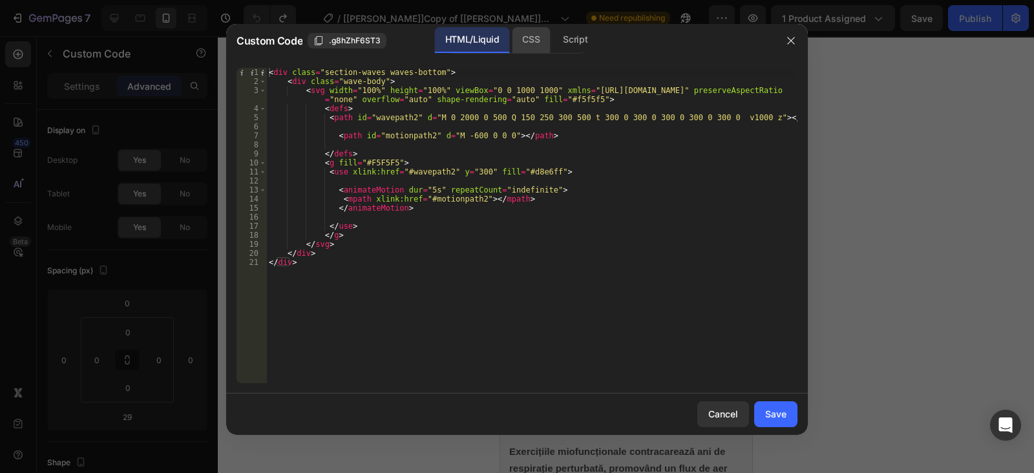
click at [553, 51] on div "CSS" at bounding box center [575, 40] width 45 height 26
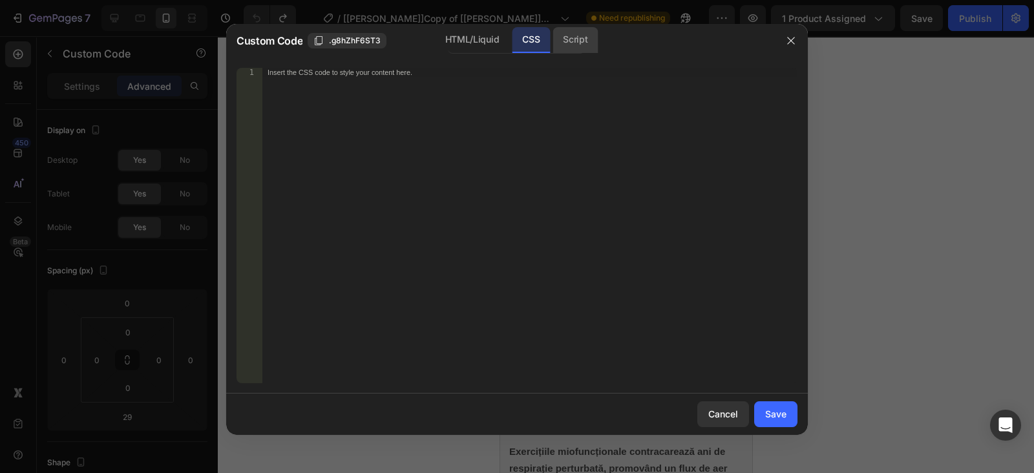
click at [569, 47] on div "Script" at bounding box center [575, 40] width 45 height 26
click at [730, 402] on button "Cancel" at bounding box center [723, 414] width 52 height 26
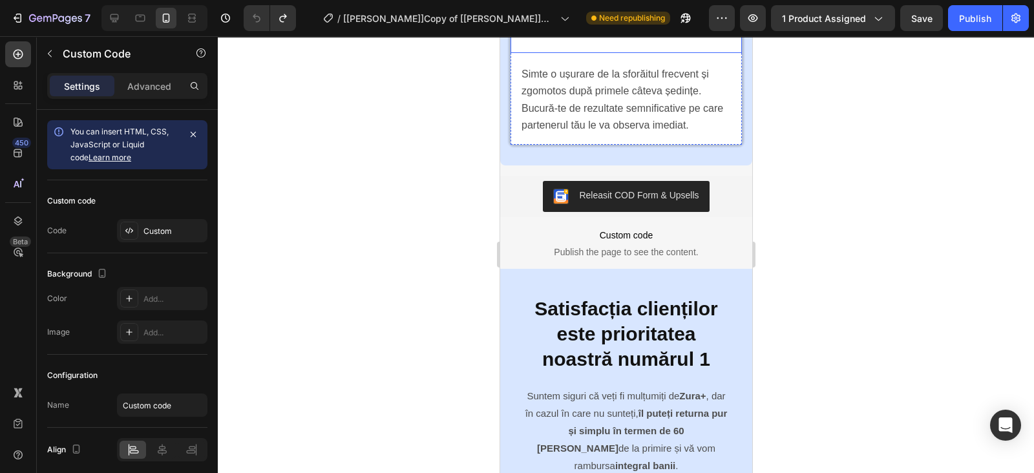
scroll to position [3070, 0]
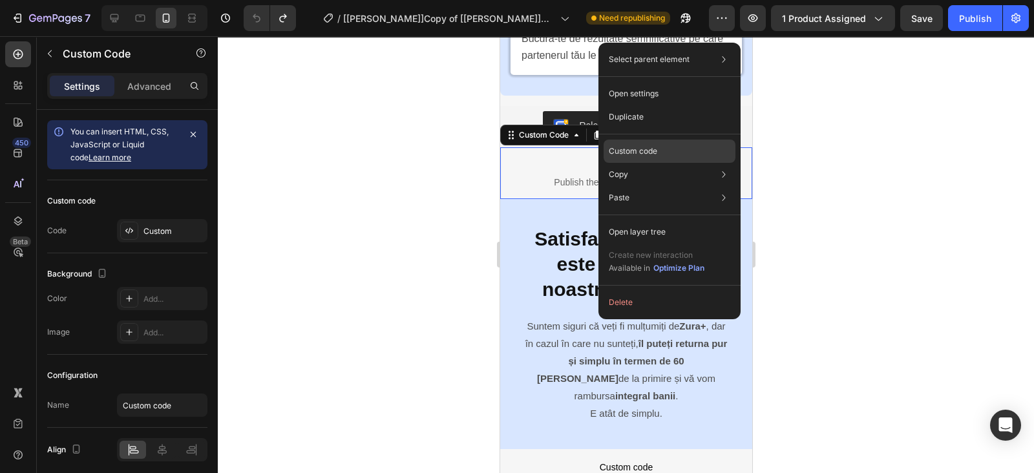
click at [640, 186] on div "Custom code" at bounding box center [670, 197] width 132 height 23
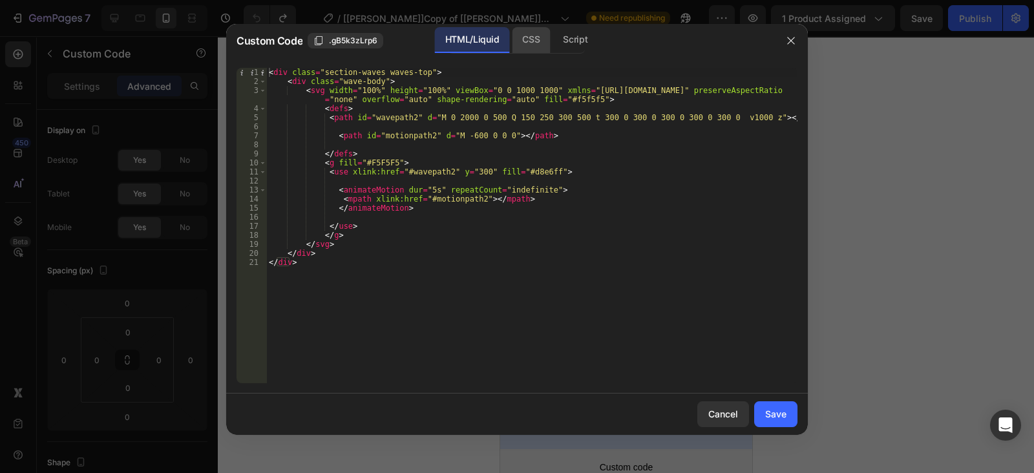
click at [553, 37] on div "CSS" at bounding box center [575, 40] width 45 height 26
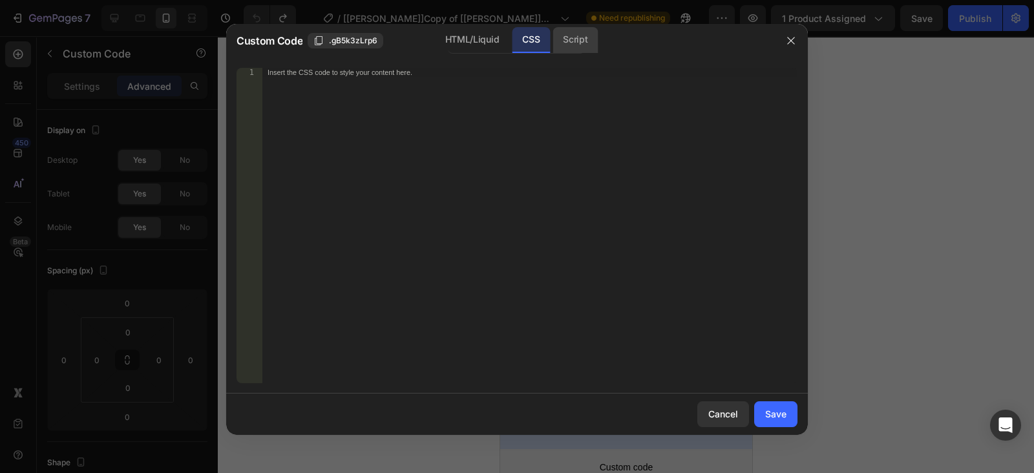
click at [585, 36] on div "Script" at bounding box center [575, 40] width 45 height 26
click at [721, 414] on div "Cancel" at bounding box center [723, 414] width 30 height 14
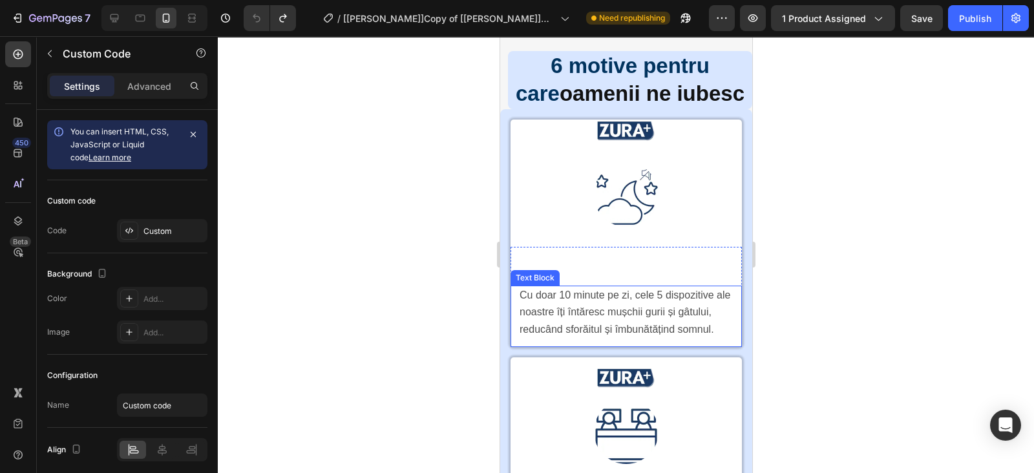
scroll to position [1939, 0]
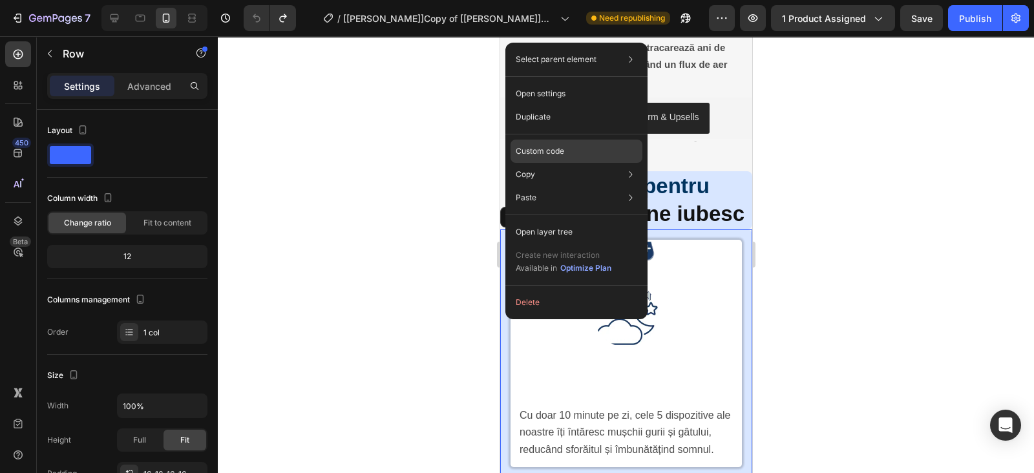
click at [553, 186] on div "Custom code" at bounding box center [577, 197] width 132 height 23
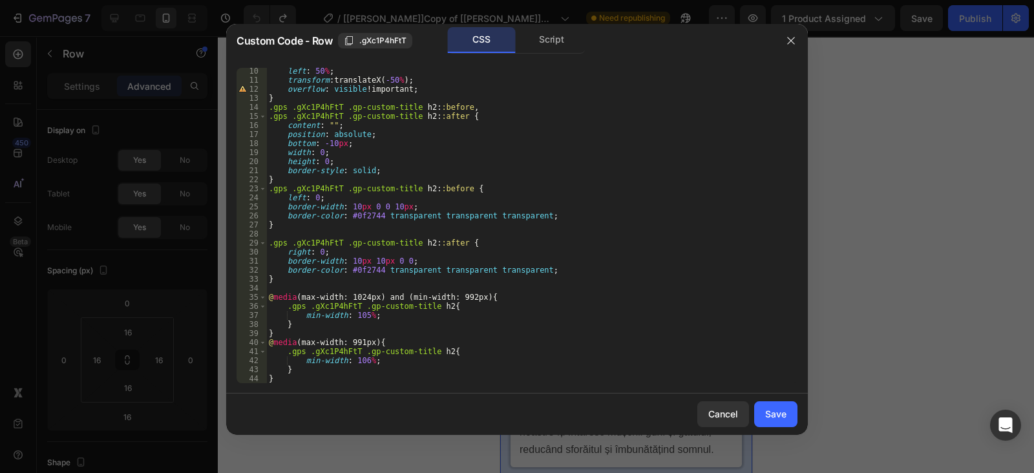
scroll to position [0, 0]
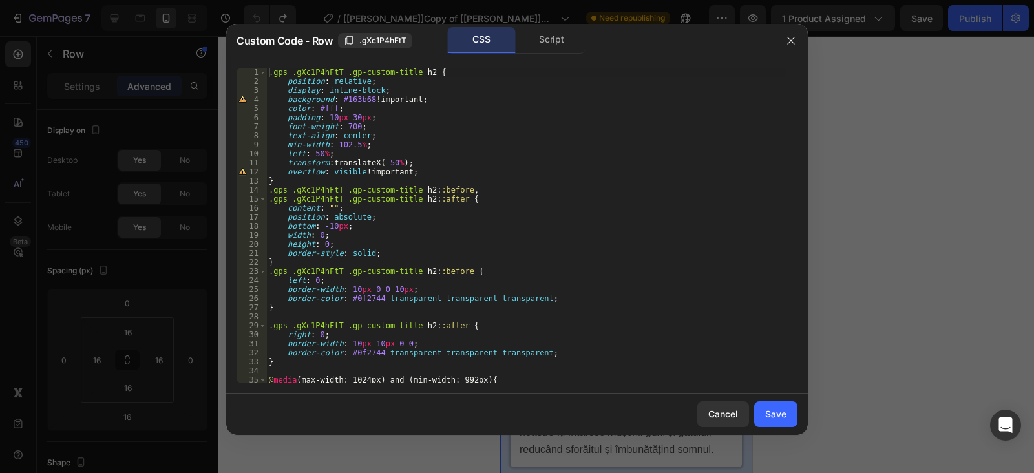
click at [333, 107] on div ".gps .gXc1P4hFtT .gp-custom-title h2 { position : relative ; display : inline-b…" at bounding box center [525, 234] width 519 height 333
click at [352, 122] on div ".gps .gXc1P4hFtT .gp-custom-title h2 { position : relative ; display : inline-b…" at bounding box center [525, 234] width 519 height 333
click at [363, 134] on div ".gps .gXc1P4hFtT .gp-custom-title h2 { position : relative ; display : inline-b…" at bounding box center [525, 234] width 519 height 333
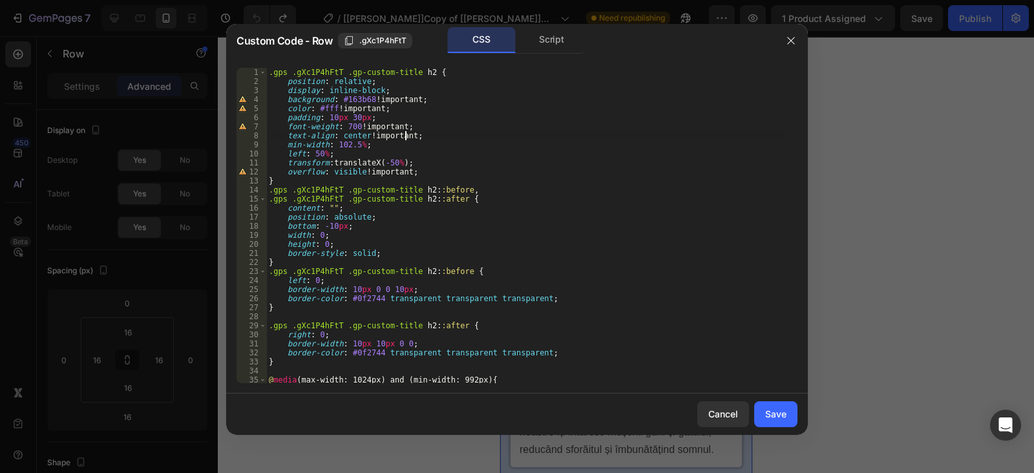
click at [358, 142] on div ".gps .gXc1P4hFtT .gp-custom-title h2 { position : relative ; display : inline-b…" at bounding box center [525, 234] width 519 height 333
drag, startPoint x: 322, startPoint y: 153, endPoint x: 333, endPoint y: 153, distance: 10.4
click at [323, 152] on div ".gps .gXc1P4hFtT .gp-custom-title h2 { position : relative ; display : inline-b…" at bounding box center [525, 234] width 519 height 333
click at [375, 90] on div ".gps .gXc1P4hFtT .gp-custom-title h2 { position : relative ; display : inline-b…" at bounding box center [525, 234] width 519 height 333
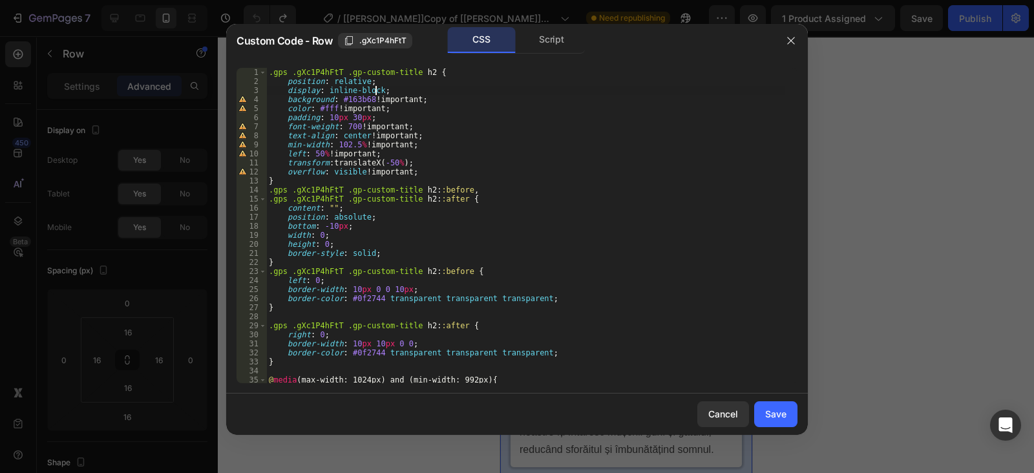
scroll to position [0, 9]
click at [362, 82] on div ".gps .gXc1P4hFtT .gp-custom-title h2 { position : relative ; display : inline-b…" at bounding box center [525, 234] width 519 height 333
click at [364, 81] on div ".gps .gXc1P4hFtT .gp-custom-title h2 { position : relative ; display : inline-b…" at bounding box center [525, 225] width 519 height 315
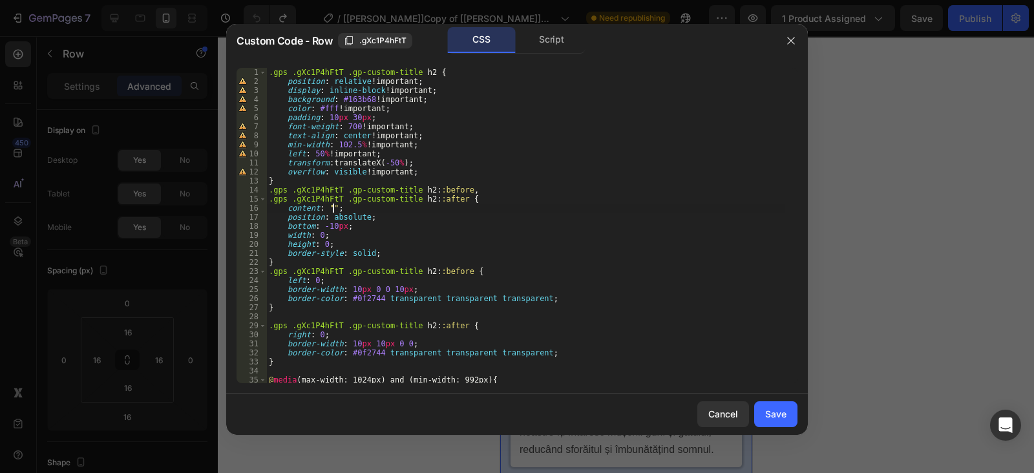
drag, startPoint x: 333, startPoint y: 206, endPoint x: 341, endPoint y: 207, distance: 7.9
click at [333, 207] on div ".gps .gXc1P4hFtT .gp-custom-title h2 { position : relative !important ; display…" at bounding box center [525, 234] width 519 height 333
click at [364, 215] on div ".gps .gXc1P4hFtT .gp-custom-title h2 { position : relative !important ; display…" at bounding box center [525, 234] width 519 height 333
click at [343, 226] on div ".gps .gXc1P4hFtT .gp-custom-title h2 { position : relative !important ; display…" at bounding box center [525, 234] width 519 height 333
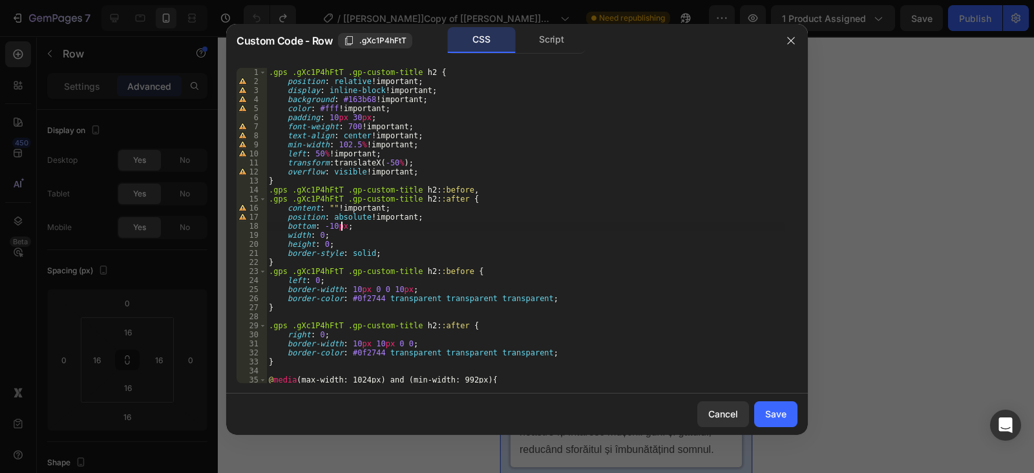
scroll to position [0, 6]
click at [321, 233] on div ".gps .gXc1P4hFtT .gp-custom-title h2 { position : relative !important ; display…" at bounding box center [525, 234] width 519 height 333
click at [326, 242] on div ".gps .gXc1P4hFtT .gp-custom-title h2 { position : relative !important ; display…" at bounding box center [525, 234] width 519 height 333
click at [368, 251] on div ".gps .gXc1P4hFtT .gp-custom-title h2 { position : relative !important ; display…" at bounding box center [525, 234] width 519 height 333
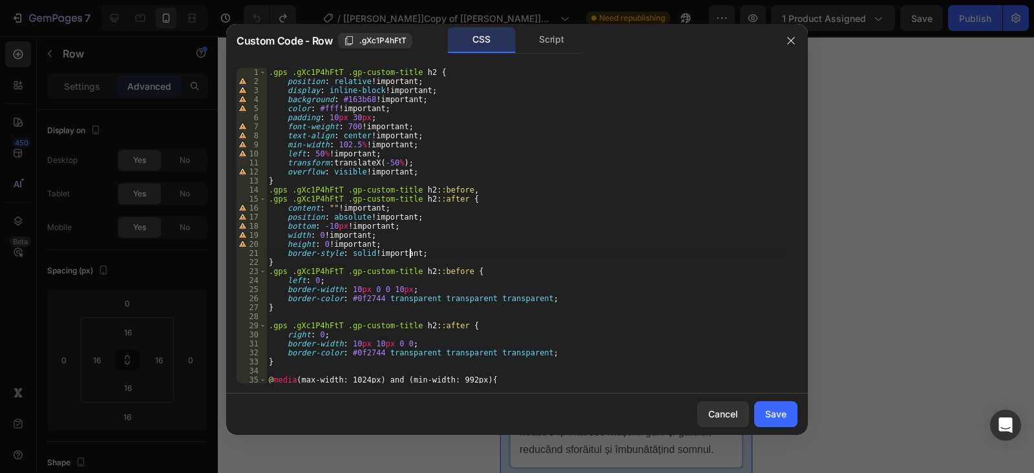
scroll to position [0, 8]
click at [402, 289] on div ".gps .gXc1P4hFtT .gp-custom-title h2 { position : relative !important ; display…" at bounding box center [525, 234] width 519 height 333
click at [320, 277] on div ".gps .gXc1P4hFtT .gp-custom-title h2 { position : relative !important ; display…" at bounding box center [525, 234] width 519 height 333
click at [529, 297] on div ".gps .gXc1P4hFtT .gp-custom-title h2 { position : relative !important ; display…" at bounding box center [525, 234] width 519 height 333
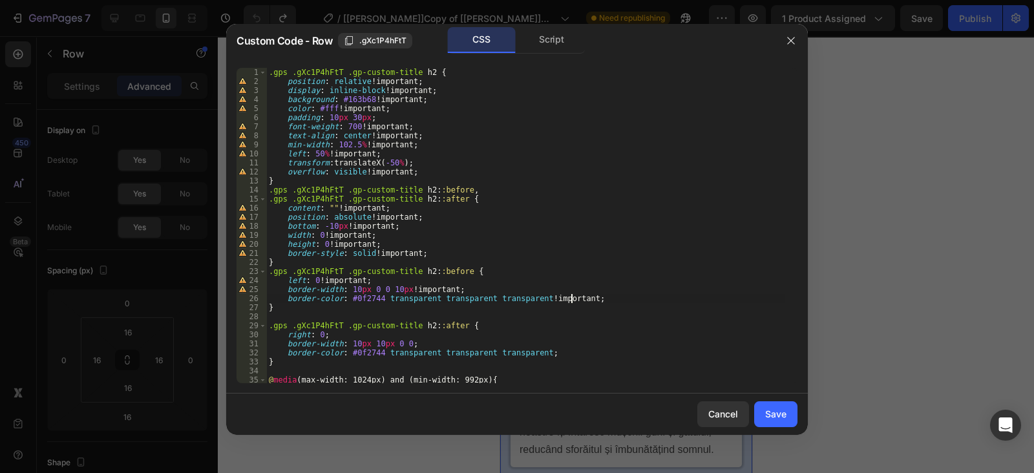
scroll to position [48, 0]
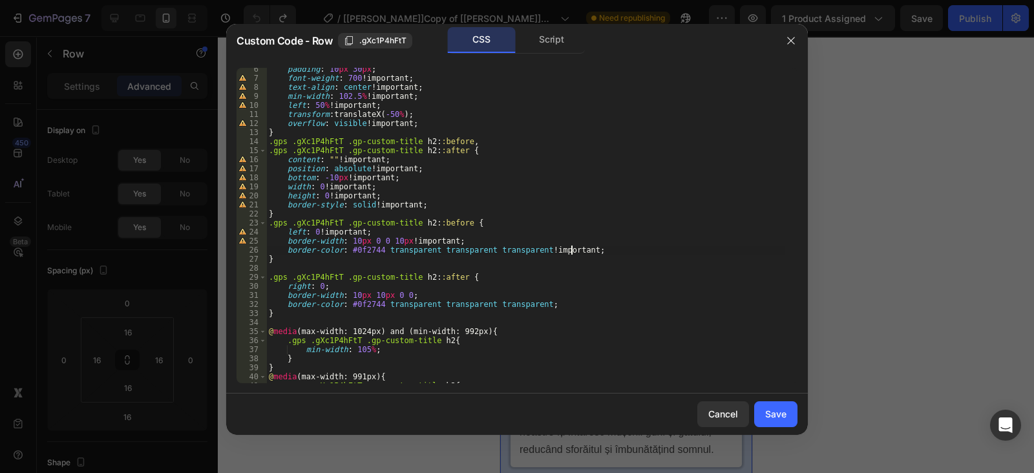
click at [320, 285] on div "padding : 10 px 30 px ; font-weight : 700 !important ; text-align : center !imp…" at bounding box center [525, 231] width 519 height 333
click at [402, 292] on div "padding : 10 px 30 px ; font-weight : 700 !important ; text-align : center !imp…" at bounding box center [525, 231] width 519 height 333
click at [530, 302] on div "padding : 10 px 30 px ; font-weight : 700 !important ; text-align : center !imp…" at bounding box center [525, 231] width 519 height 333
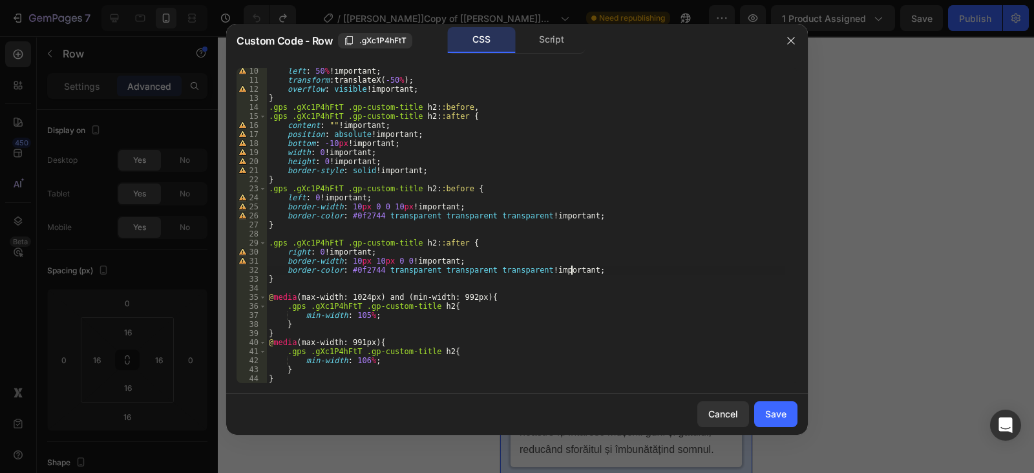
scroll to position [83, 0]
click at [367, 314] on div "left : 50 % !important ; transform : translateX( -50 % ) ; overflow : visible !…" at bounding box center [525, 233] width 519 height 333
click at [367, 357] on div "left : 50 % !important ; transform : translateX( -50 % ) ; overflow : visible !…" at bounding box center [525, 233] width 519 height 333
type textarea "min-width: 106%!;"
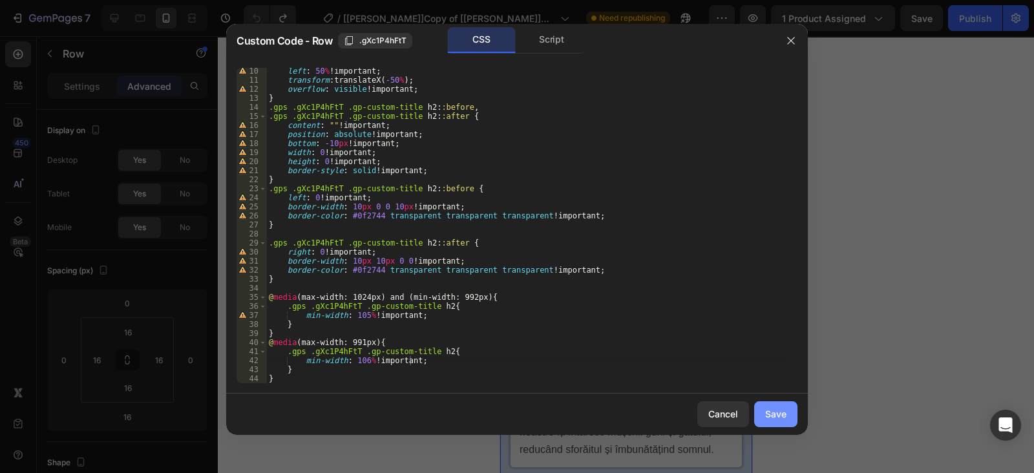
click at [766, 412] on div "Save" at bounding box center [775, 414] width 21 height 14
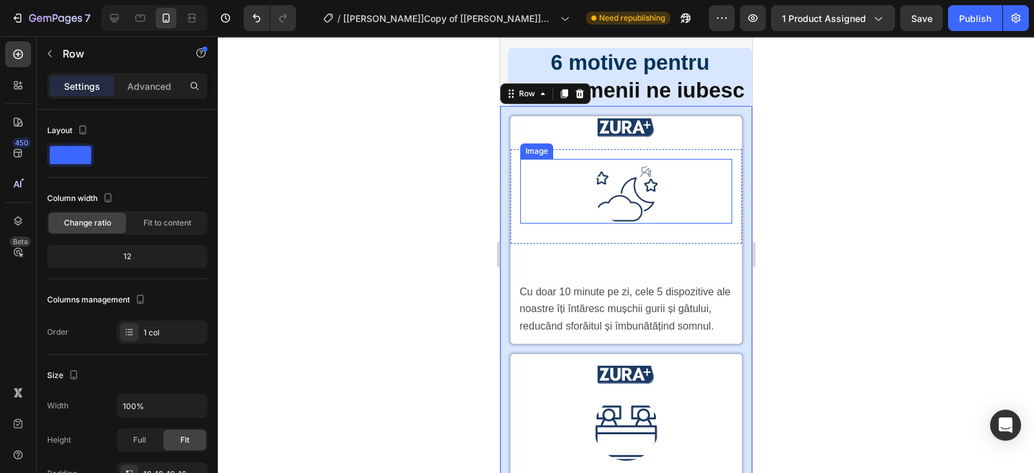
scroll to position [2261, 0]
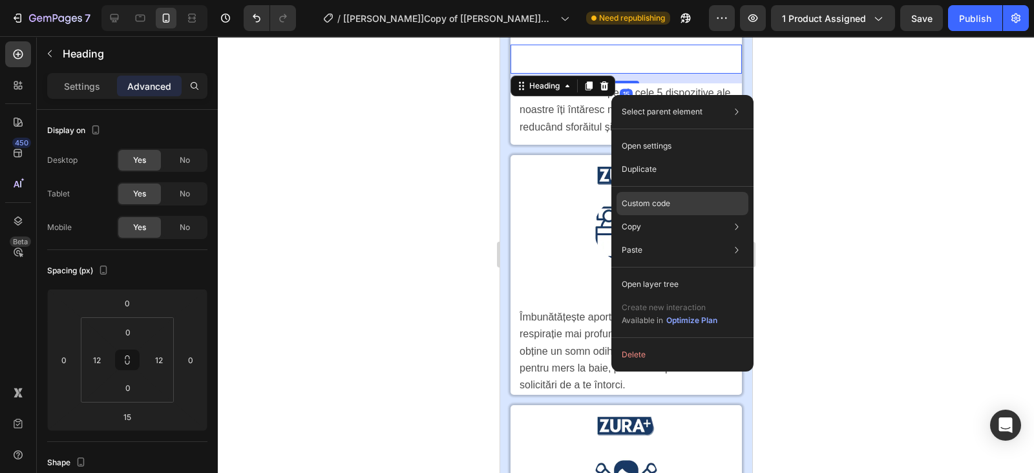
click at [643, 238] on div "Custom code" at bounding box center [683, 249] width 132 height 23
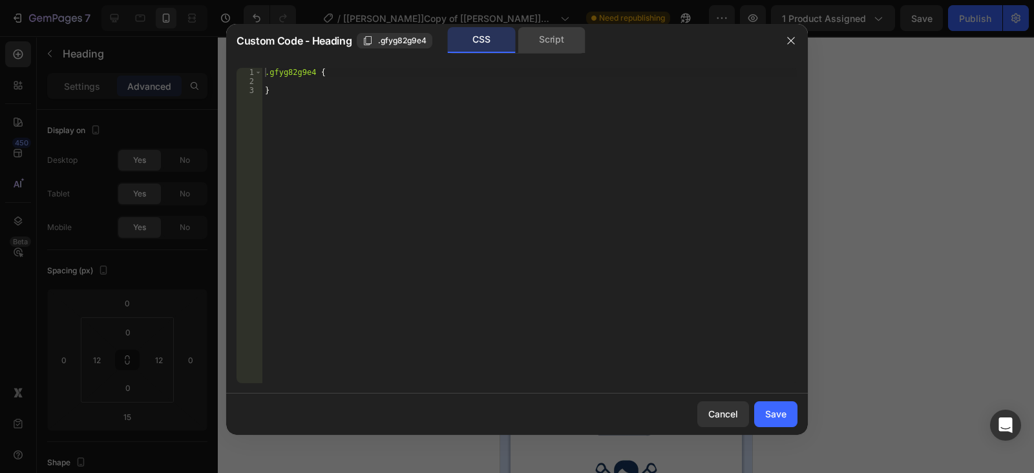
click at [566, 43] on div "Script" at bounding box center [552, 40] width 68 height 26
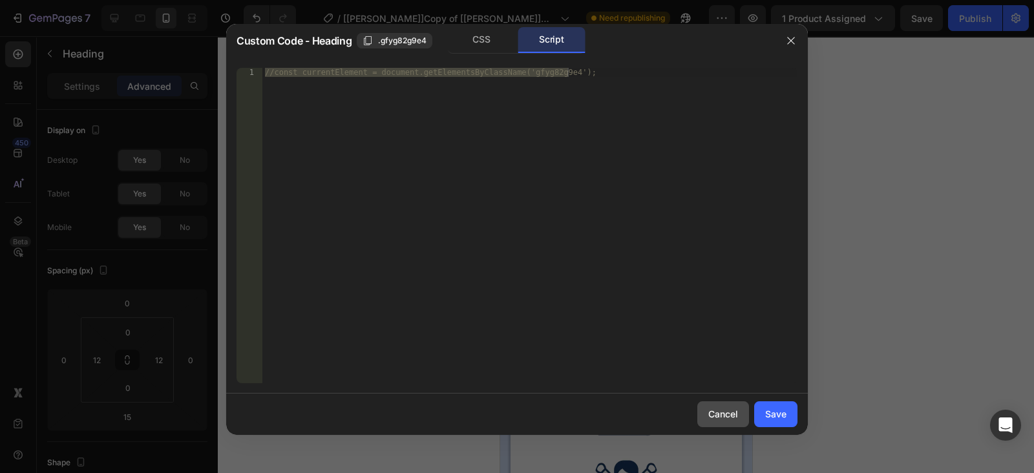
click at [716, 420] on div "Cancel" at bounding box center [723, 414] width 30 height 14
